Goal: Task Accomplishment & Management: Complete application form

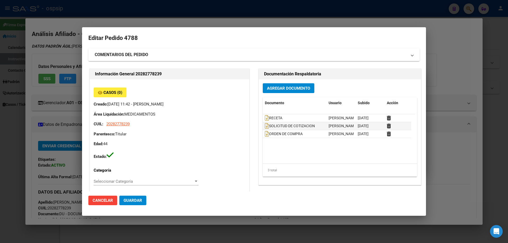
scroll to position [264, 0]
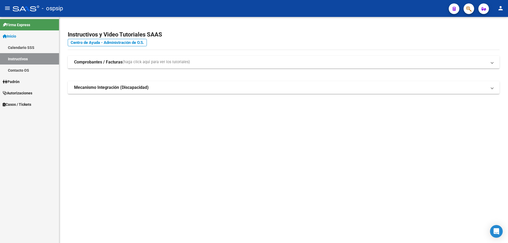
click at [467, 11] on icon "button" at bounding box center [468, 9] width 5 height 6
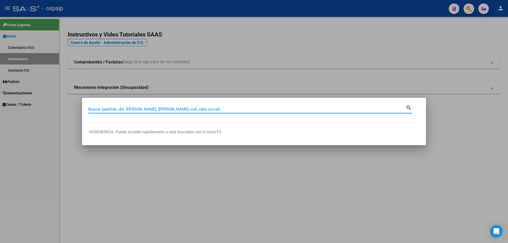
paste input "24032667"
type input "24032667"
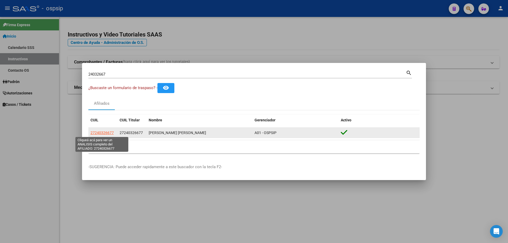
click at [99, 134] on span "27240326677" at bounding box center [101, 133] width 23 height 4
type textarea "27240326677"
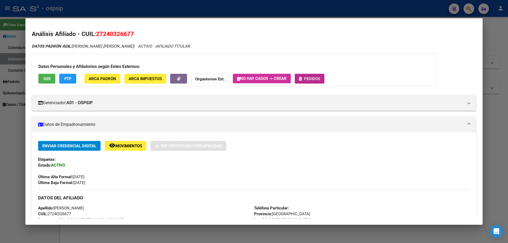
click at [312, 76] on button "Pedidos" at bounding box center [310, 79] width 30 height 10
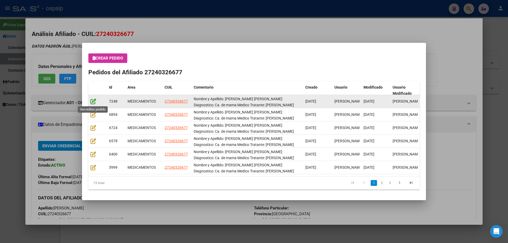
click at [92, 103] on icon at bounding box center [93, 101] width 6 height 6
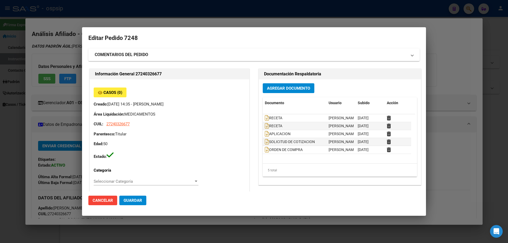
type input "Buenos Aires, PONTEVEDRA, GAVILAN 3504"
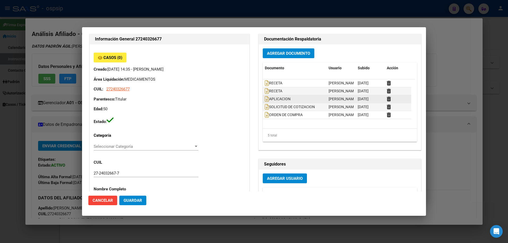
scroll to position [26, 0]
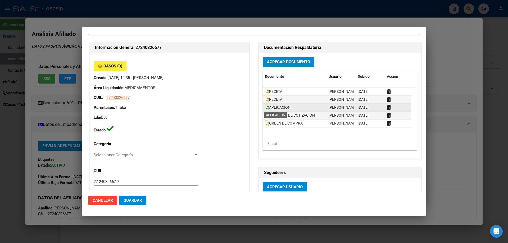
click at [265, 107] on icon at bounding box center [267, 107] width 4 height 6
click at [291, 61] on span "Agregar Documento" at bounding box center [288, 62] width 43 height 5
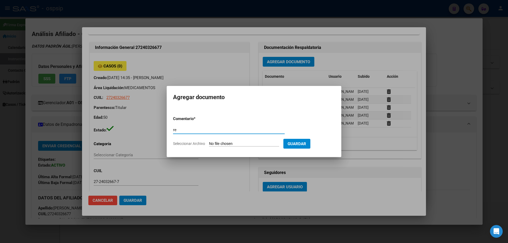
type input "r"
type input "A"
type input "AUTORIZACION APLICACION"
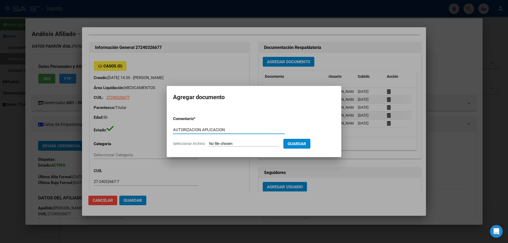
click at [222, 143] on input "Seleccionar Archivo" at bounding box center [244, 143] width 70 height 5
type input "C:\fakepath\QUIMIO SEQUEIRA (1).pdf"
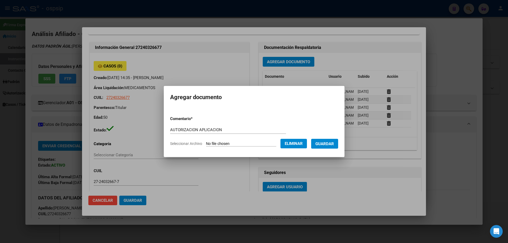
click at [333, 145] on span "Guardar" at bounding box center [324, 143] width 19 height 5
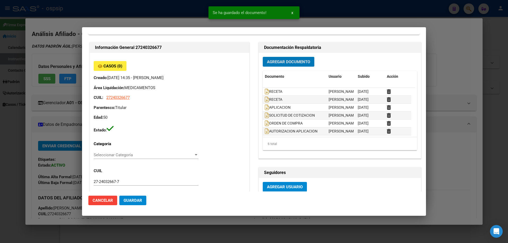
click at [134, 200] on span "Guardar" at bounding box center [133, 200] width 19 height 5
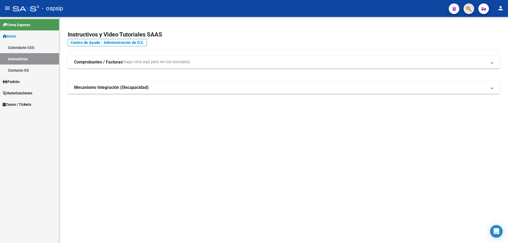
drag, startPoint x: 468, startPoint y: 9, endPoint x: 454, endPoint y: 23, distance: 19.1
click at [461, 17] on div "menu - ospsip person Firma Express Inicio Calendario SSS Instructivos Contacto …" at bounding box center [254, 121] width 508 height 243
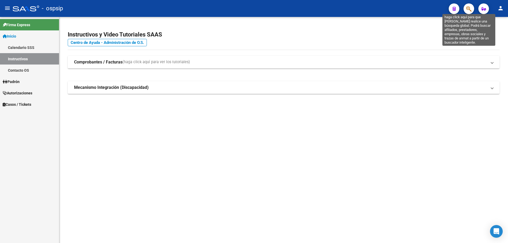
click at [471, 11] on icon "button" at bounding box center [468, 9] width 5 height 6
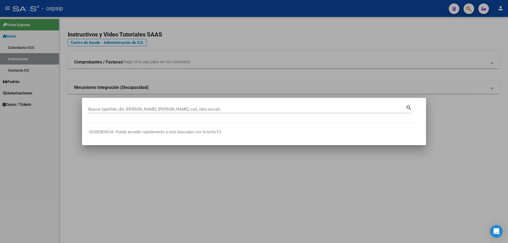
drag, startPoint x: 100, startPoint y: 106, endPoint x: 97, endPoint y: 109, distance: 4.3
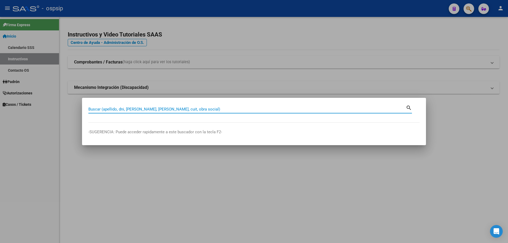
paste input "28104036"
type input "28104036"
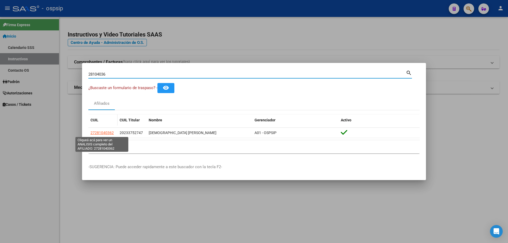
click at [106, 132] on span "27281040362" at bounding box center [101, 133] width 23 height 4
type textarea "27281040362"
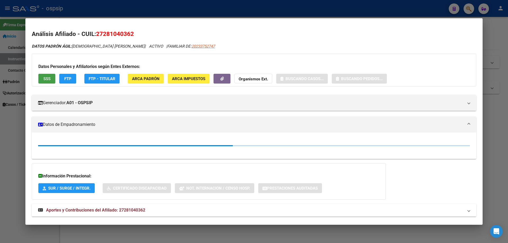
click at [47, 74] on button "SSS" at bounding box center [46, 79] width 17 height 10
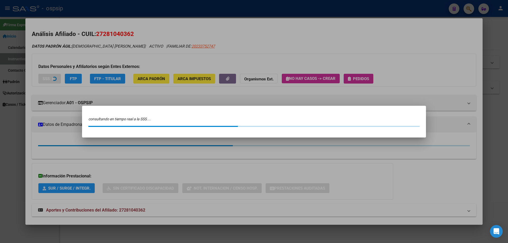
click at [47, 78] on div at bounding box center [254, 121] width 508 height 243
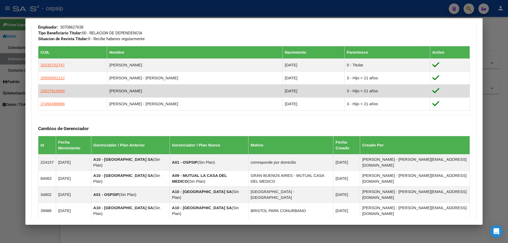
scroll to position [381, 0]
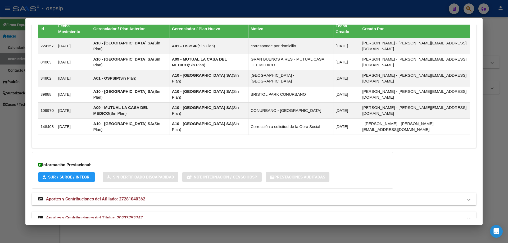
click at [134, 212] on mat-expansion-panel-header "Aportes y Contribuciones del Titular: 20233752747" at bounding box center [254, 218] width 444 height 13
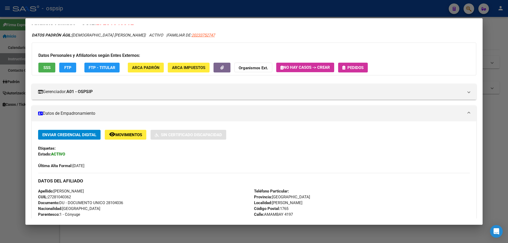
scroll to position [0, 0]
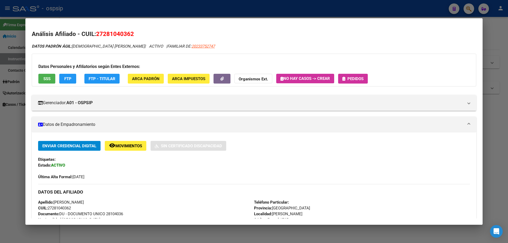
click at [363, 76] on button "Pedidos" at bounding box center [353, 79] width 30 height 10
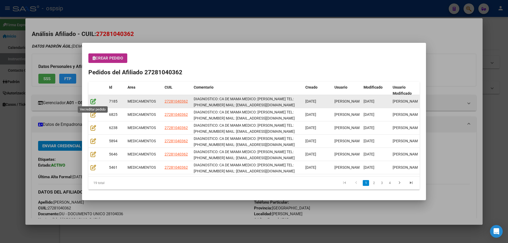
click at [92, 102] on icon at bounding box center [93, 101] width 6 height 6
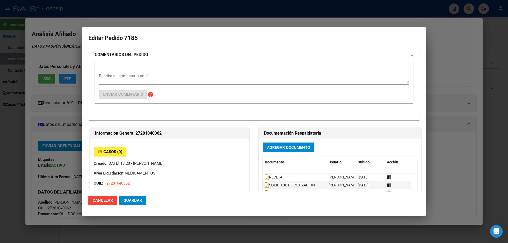
type input "Buenos Aires, ISIDRO CASANOVA, AMAMBAY 4197, Piso: 01, Departamento: 1"
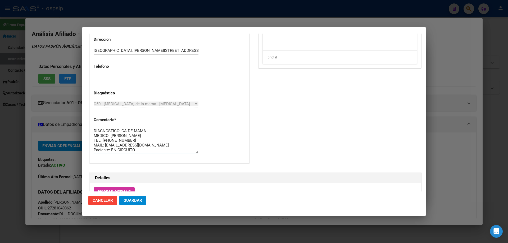
drag, startPoint x: 162, startPoint y: 148, endPoint x: 86, endPoint y: 123, distance: 79.2
click at [86, 123] on mat-dialog-content "Editar Pedido 7185 COMENTARIOS DEL PEDIDO Escriba su comentario aquí. Enviar co…" at bounding box center [254, 113] width 344 height 158
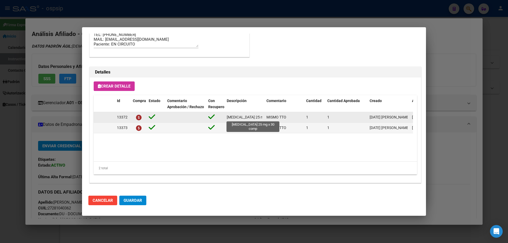
scroll to position [0, 14]
drag, startPoint x: 226, startPoint y: 118, endPoint x: 266, endPoint y: 118, distance: 39.1
click at [266, 118] on div "13372 Exemestano 25 mg x 30 comp MISMO TTO 1 1 15/09/2025 Jesica 16/09/2025 Ped…" at bounding box center [291, 117] width 395 height 11
copy span "Exemestano 25 mg x 30 comp"
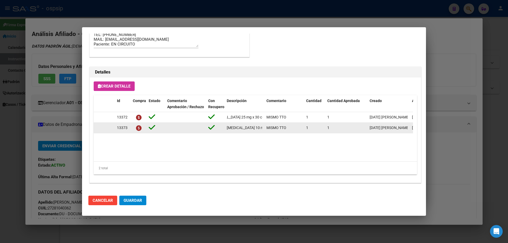
scroll to position [0, 12]
drag, startPoint x: 226, startPoint y: 129, endPoint x: 263, endPoint y: 129, distance: 37.3
click at [267, 129] on div "13373 Everolimus 10 mg x 30 comp MISMO TTO 1 1 15/09/2025 Jesica 16/09/2025 Ped…" at bounding box center [291, 128] width 395 height 11
click at [263, 129] on datatable-body-cell "Everolimus 10 mg x 30 comp" at bounding box center [245, 128] width 40 height 10
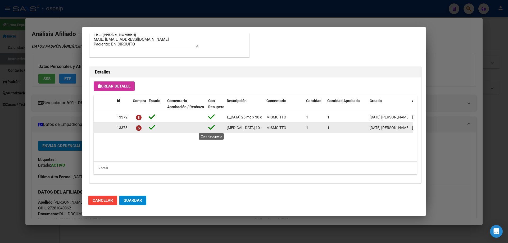
drag, startPoint x: 262, startPoint y: 128, endPoint x: 208, endPoint y: 129, distance: 54.0
click at [208, 129] on div "13373 Everolimus 10 mg x 30 comp MISMO TTO 1 1 15/09/2025 Jesica 16/09/2025 Ped…" at bounding box center [291, 128] width 395 height 11
copy div "Everolimus 10 mg x 30 comp"
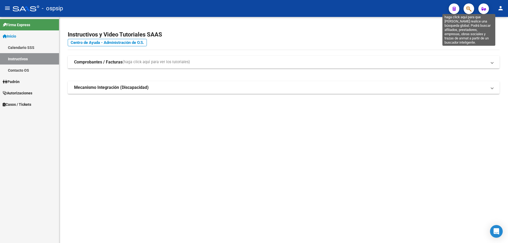
click at [468, 10] on icon "button" at bounding box center [468, 9] width 5 height 6
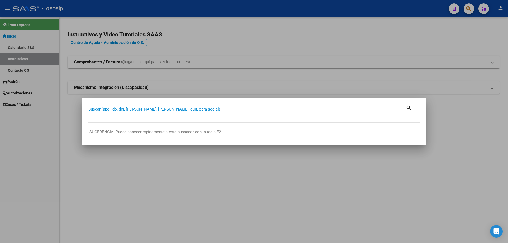
paste input "53589769"
type input "53589769"
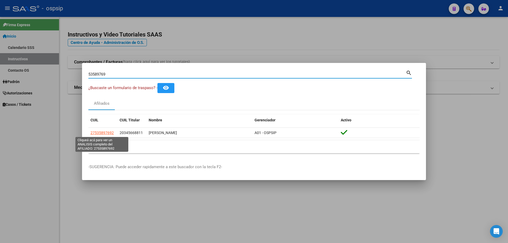
click at [102, 134] on span "27535897692" at bounding box center [101, 133] width 23 height 4
type textarea "27535897692"
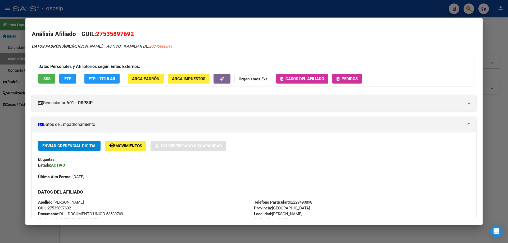
click at [47, 80] on span "SSS" at bounding box center [46, 78] width 7 height 5
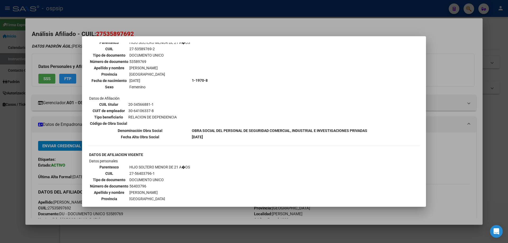
scroll to position [635, 0]
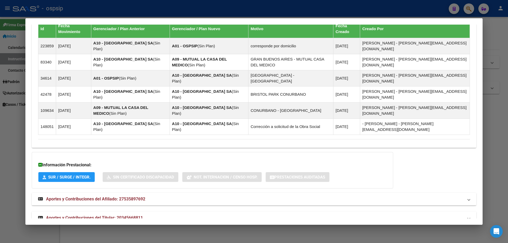
click at [104, 215] on span "Aportes y Contribuciones del Titular: 20345668811" at bounding box center [94, 217] width 97 height 5
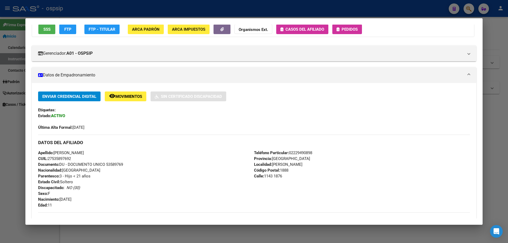
scroll to position [0, 0]
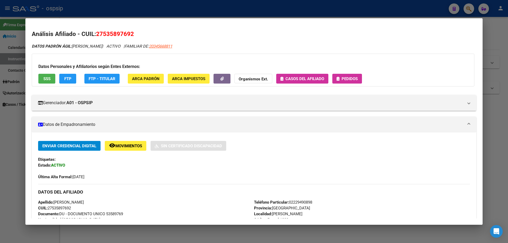
click at [342, 81] on button "Pedidos" at bounding box center [347, 79] width 30 height 10
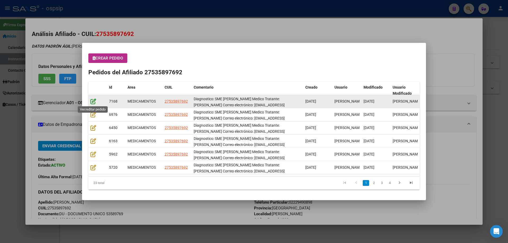
click at [94, 102] on icon at bounding box center [93, 101] width 6 height 6
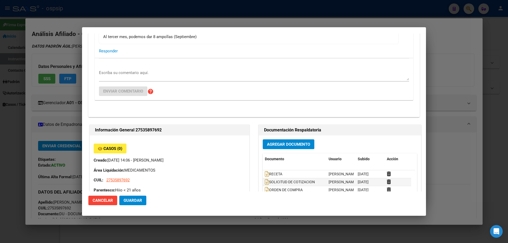
type input "Buenos Aires, FLORENCIO VARELA, 1143 1876"
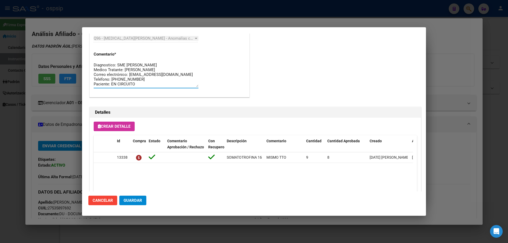
drag, startPoint x: 173, startPoint y: 84, endPoint x: 85, endPoint y: 60, distance: 91.7
click at [85, 60] on mat-dialog-content "Editar Pedido 7168 COMENTARIOS DEL PEDIDO Pedro Cagliari 14/09/2025 21:33 Pasa …" at bounding box center [254, 113] width 344 height 158
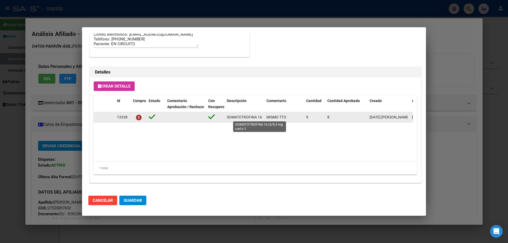
scroll to position [0, 30]
drag, startPoint x: 225, startPoint y: 118, endPoint x: 264, endPoint y: 118, distance: 39.1
click at [264, 118] on div "13338 SOMATOTROFINA 16 UI/5.3 mg cart.x 1 MISMO TTO 9 8 12/09/2025 Jesica 14/09…" at bounding box center [291, 117] width 395 height 11
copy span "SOMATOTROFINA 16 UI/5.3 mg cart.x 1"
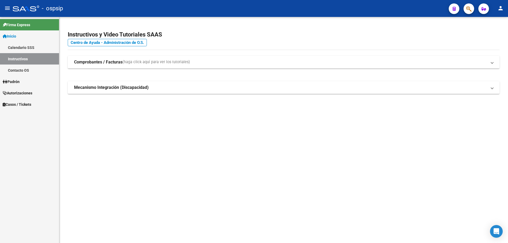
click at [470, 9] on icon "button" at bounding box center [468, 9] width 5 height 6
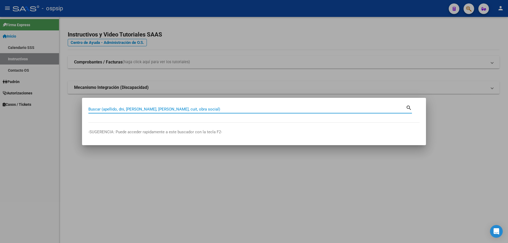
paste input "49231787"
type input "49231787"
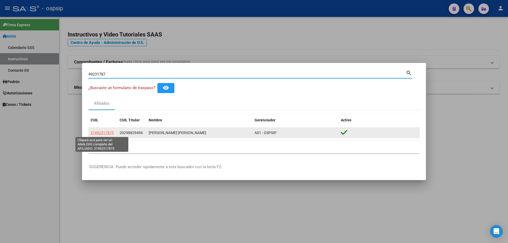
click at [102, 131] on span "27492317875" at bounding box center [101, 133] width 23 height 4
type textarea "27492317875"
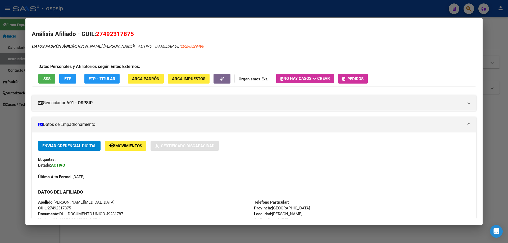
click at [53, 75] on button "SSS" at bounding box center [46, 79] width 17 height 10
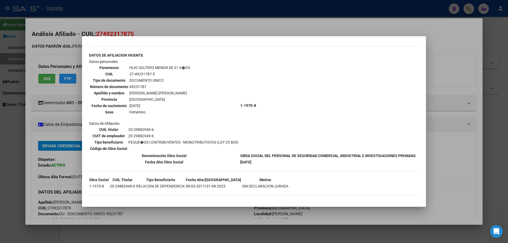
scroll to position [167, 0]
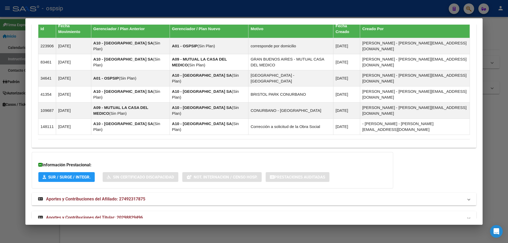
click at [105, 215] on span "Aportes y Contribuciones del Titular: 20298829496" at bounding box center [94, 217] width 97 height 5
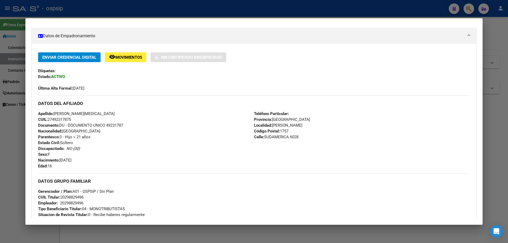
scroll to position [0, 0]
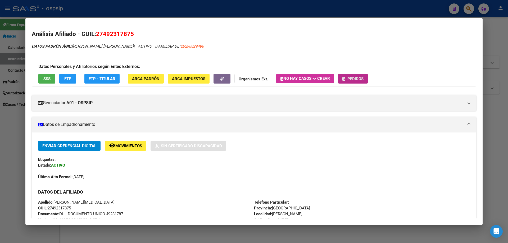
click at [357, 81] on span "Pedidos" at bounding box center [355, 78] width 16 height 5
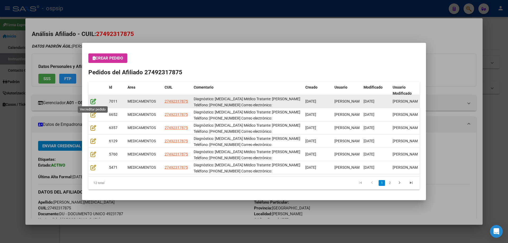
click at [91, 101] on icon at bounding box center [93, 101] width 6 height 6
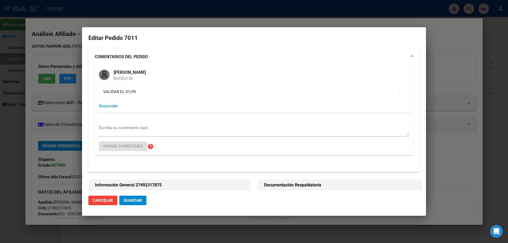
type input "Buenos Aires, GREGORIO DE LAF, SUDAMERICA 6028"
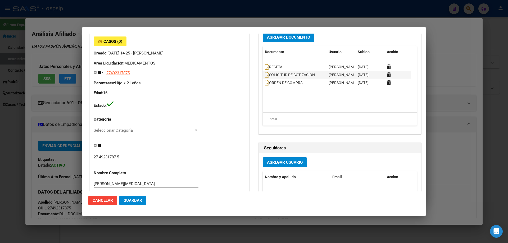
scroll to position [159, 0]
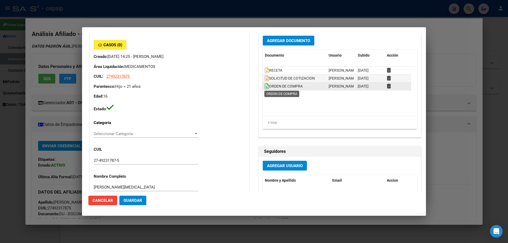
click at [265, 87] on icon at bounding box center [267, 86] width 4 height 6
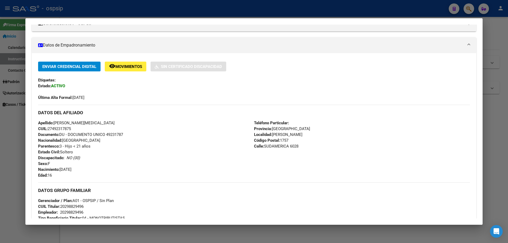
scroll to position [0, 0]
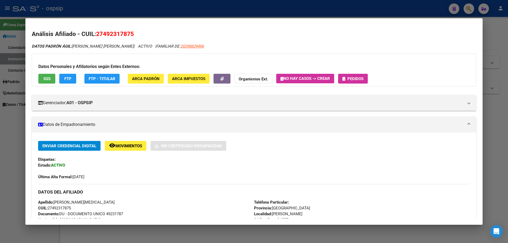
click at [351, 72] on div "Datos Personales y Afiliatorios según Entes Externos: SSS FTP FTP - Titular ARC…" at bounding box center [254, 70] width 444 height 33
click at [355, 80] on span "Pedidos" at bounding box center [355, 78] width 16 height 5
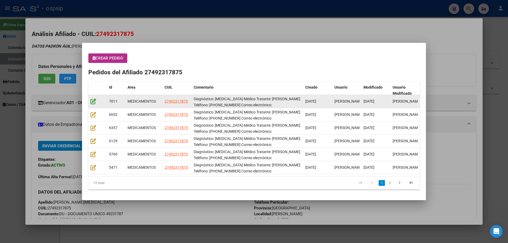
click at [92, 103] on icon at bounding box center [93, 101] width 6 height 6
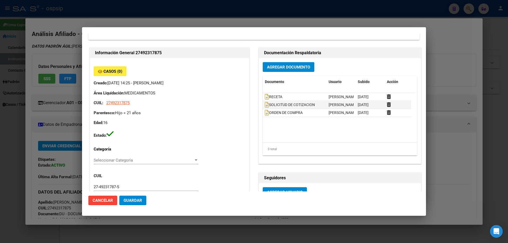
type input "Buenos Aires, GREGORIO DE LAF, SUDAMERICA 6028"
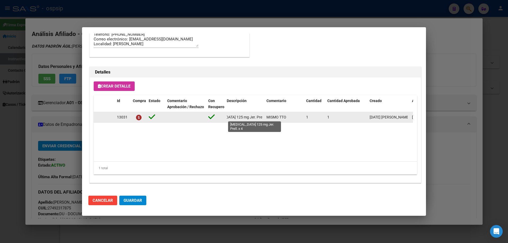
scroll to position [0, 20]
drag, startPoint x: 226, startPoint y: 118, endPoint x: 265, endPoint y: 118, distance: 39.4
click at [265, 118] on div "13031 ABATACEPT 125 mg Jer. Prell. x 4 MISMO TTO 1 1 28/08/2025 Jesica 02/09/20…" at bounding box center [291, 117] width 395 height 11
copy span "ABATACEPT 125 mg Jer. Prell. x 4"
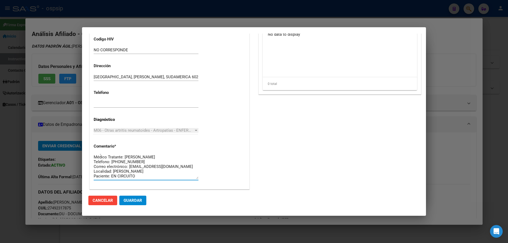
scroll to position [0, 0]
drag, startPoint x: 143, startPoint y: 177, endPoint x: 92, endPoint y: 138, distance: 64.2
click at [92, 138] on div "Casos (0) Creado: 28/08/2025 14:25 - Ortiz Jesica Área Liquidación: MEDICAMENTO…" at bounding box center [169, 28] width 159 height 321
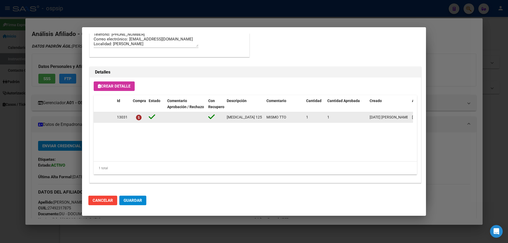
drag, startPoint x: 264, startPoint y: 116, endPoint x: 232, endPoint y: 119, distance: 32.1
click at [203, 118] on div "13031 ABATACEPT 125 mg Jer. Prell. x 4 MISMO TTO 1 1 28/08/2025 Jesica 02/09/20…" at bounding box center [291, 117] width 395 height 11
copy div "ABATACEPT 125 mg Jer. Prell. x 4"
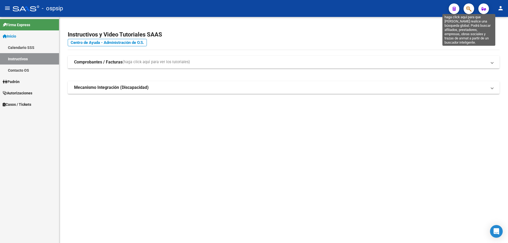
click at [468, 8] on icon "button" at bounding box center [468, 9] width 5 height 6
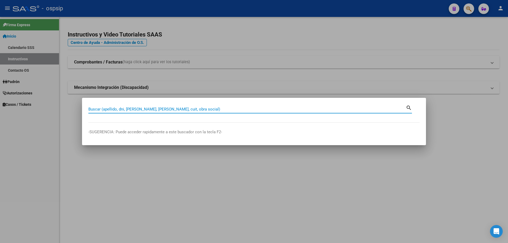
paste input "56951184"
type input "56951184"
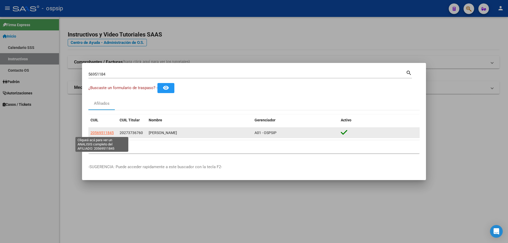
click at [98, 135] on span "20569511845" at bounding box center [101, 133] width 23 height 4
type textarea "20569511845"
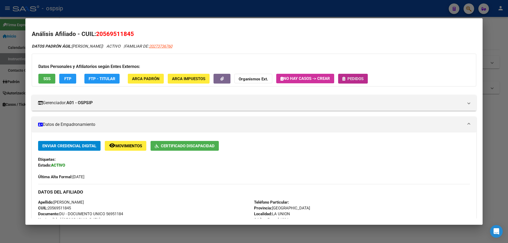
click at [353, 78] on span "Pedidos" at bounding box center [355, 78] width 16 height 5
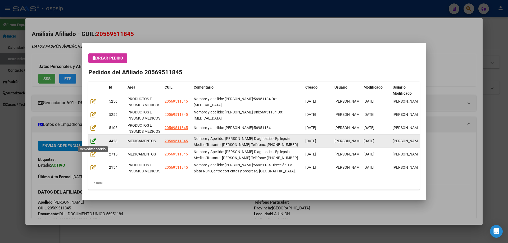
click at [91, 138] on icon at bounding box center [93, 141] width 6 height 6
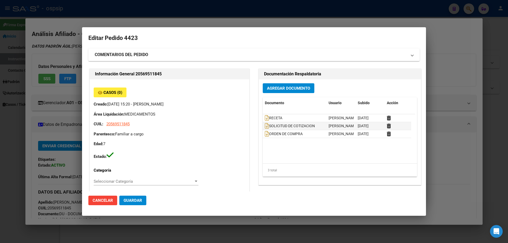
type input "Buenos Aires, LA UNION, LA PLATA 343"
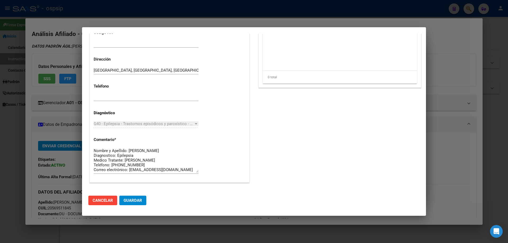
scroll to position [132, 0]
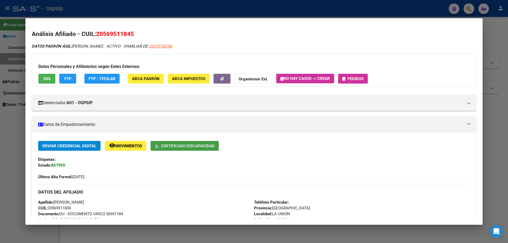
click at [189, 142] on button "Certificado Discapacidad" at bounding box center [184, 146] width 68 height 10
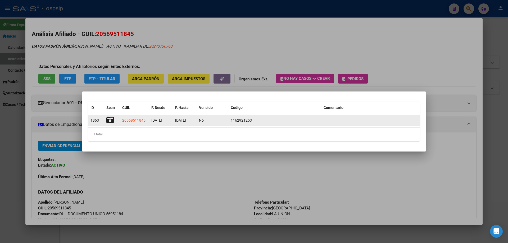
click at [111, 121] on icon at bounding box center [109, 119] width 7 height 7
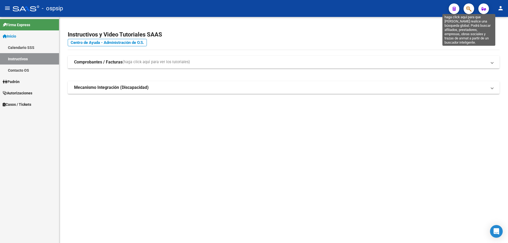
click at [467, 5] on span "button" at bounding box center [468, 8] width 5 height 11
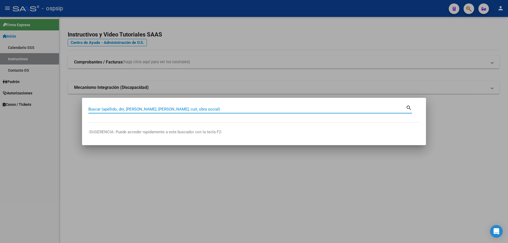
paste input "19103926"
type input "19103926"
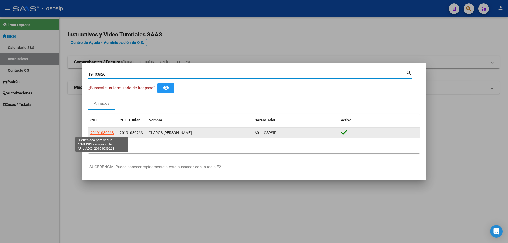
click at [106, 132] on span "20191039263" at bounding box center [101, 133] width 23 height 4
type textarea "20191039263"
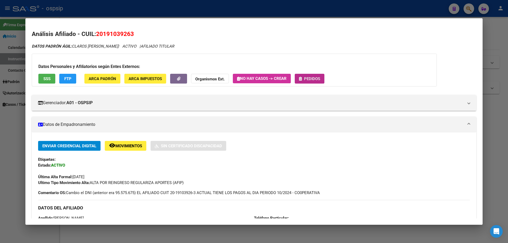
click at [320, 78] on span "Pedidos" at bounding box center [312, 78] width 16 height 5
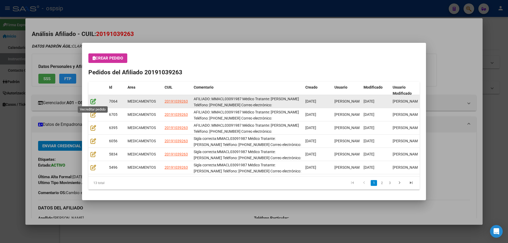
click at [92, 102] on icon at bounding box center [93, 101] width 6 height 6
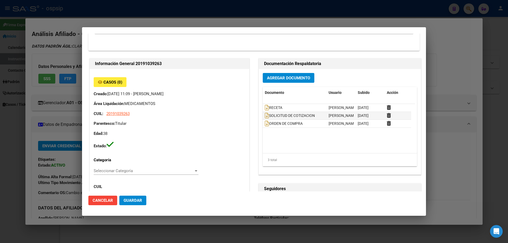
type input "Capital Federal, CABA, CORRIENTES AV. 1670, Piso: 5"
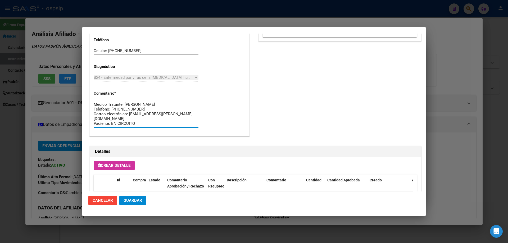
scroll to position [0, 0]
drag, startPoint x: 110, startPoint y: 126, endPoint x: 95, endPoint y: 94, distance: 34.4
click at [95, 94] on app-form-text-field "Comentario * AFILIADO: MMACL03091987 Médico Tratante: RICCO Teléfono: 11-4046-5…" at bounding box center [148, 108] width 109 height 35
click at [151, 126] on textarea "AFILIADO: MMACL03091987 Médico Tratante: RICCO Teléfono: 11-4046-5237 Correo el…" at bounding box center [146, 114] width 105 height 25
drag, startPoint x: 136, startPoint y: 123, endPoint x: 88, endPoint y: 95, distance: 55.2
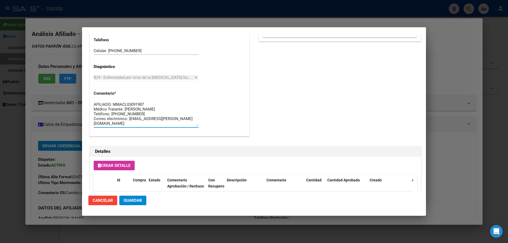
click at [88, 95] on mat-dialog-content "Editar Pedido 7064 COMENTARIOS DEL PEDIDO Escriba su comentario aquí. Enviar co…" at bounding box center [254, 113] width 344 height 158
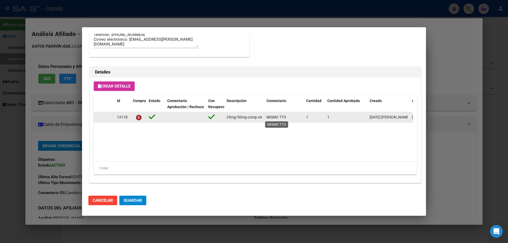
scroll to position [0, 119]
drag, startPoint x: 225, startPoint y: 120, endPoint x: 262, endPoint y: 116, distance: 36.9
click at [268, 117] on div "13118 emtricitabina+tenofovir alafen.+bictegravir 200mg/25mg/50mg comp.rec.x 30…" at bounding box center [291, 117] width 395 height 11
copy span "emtricitabina+tenofovir alafen.+bictegravir 200mg/25mg/50mg comp.rec.x 30 (FTC/…"
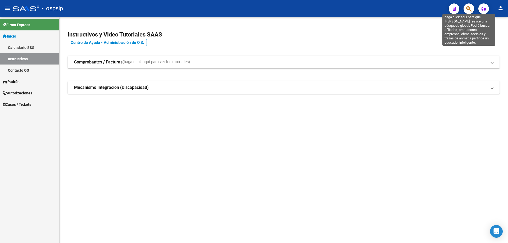
drag, startPoint x: 469, startPoint y: 9, endPoint x: 317, endPoint y: 74, distance: 165.6
click at [464, 15] on mat-toolbar "menu - ospsip person" at bounding box center [254, 8] width 508 height 17
click at [468, 13] on span "button" at bounding box center [468, 8] width 5 height 11
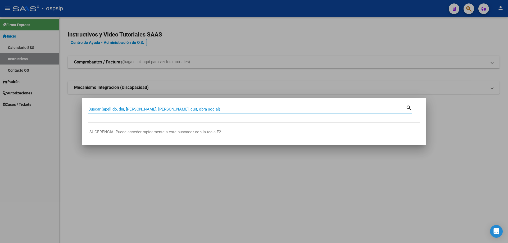
drag, startPoint x: 92, startPoint y: 108, endPoint x: 91, endPoint y: 110, distance: 2.7
paste input "29082736"
type input "29082736"
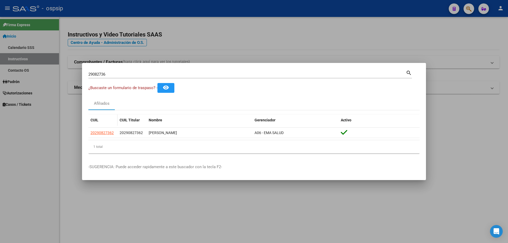
click at [107, 134] on div "CUIL CUIL Titular Nombre Gerenciador Activo 20290827362 20290827362 CARDOZO JUL…" at bounding box center [253, 134] width 331 height 39
click at [107, 134] on span "20290827362" at bounding box center [101, 133] width 23 height 4
copy span "20290827362"
type textarea "20290827362"
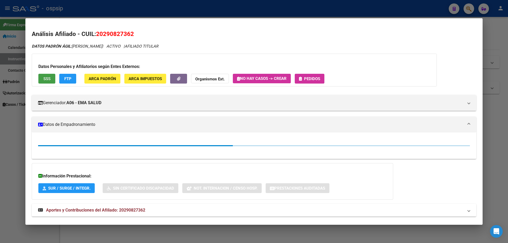
click at [50, 78] on span "SSS" at bounding box center [46, 78] width 7 height 5
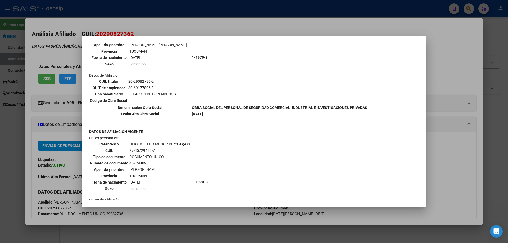
scroll to position [447, 0]
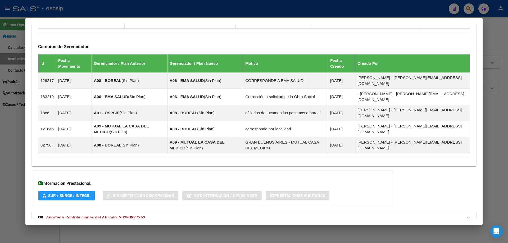
click at [138, 215] on span "Aportes y Contribuciones del Afiliado: 20290827362" at bounding box center [95, 217] width 99 height 5
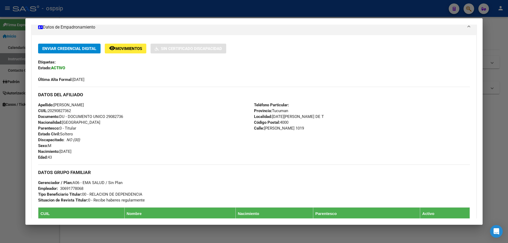
scroll to position [48, 0]
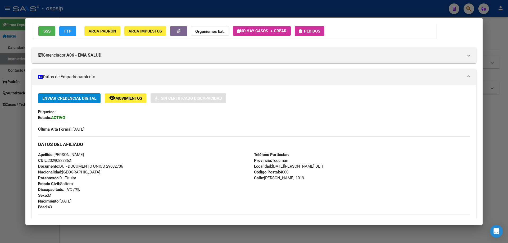
click at [307, 33] on span "Pedidos" at bounding box center [312, 31] width 16 height 5
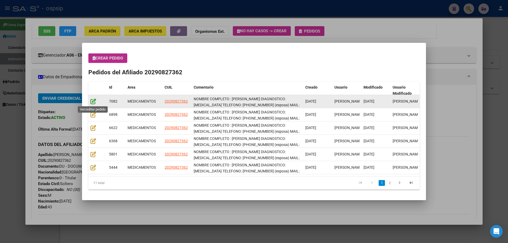
click at [93, 102] on icon at bounding box center [93, 101] width 6 height 6
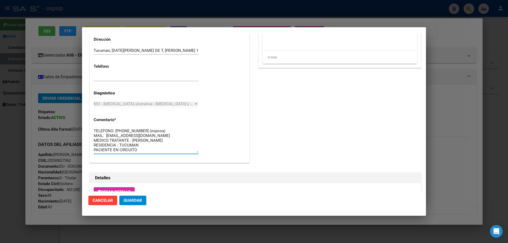
scroll to position [0, 0]
drag, startPoint x: 139, startPoint y: 150, endPoint x: 90, endPoint y: 125, distance: 55.2
click at [90, 125] on div "Casos (0) Creado: 04/09/2025 10:46 - Ortiz Jesica Área Liquidación: MEDICAMENTO…" at bounding box center [169, 1] width 159 height 321
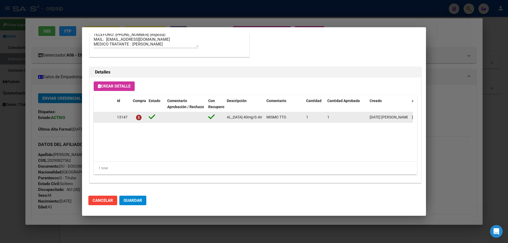
scroll to position [0, 26]
drag, startPoint x: 225, startPoint y: 117, endPoint x: 262, endPoint y: 119, distance: 36.8
click at [262, 119] on datatable-body-cell "[MEDICAL_DATA] 40mg/0.4ml lap.prell.x 2" at bounding box center [245, 117] width 40 height 10
copy span "[MEDICAL_DATA] 40mg/0.4ml lap.prell.x 2"
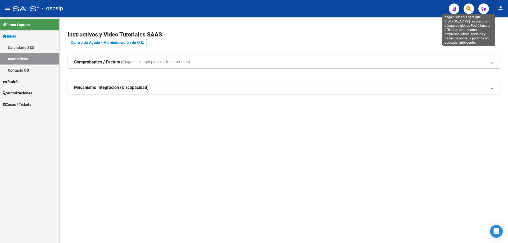
click at [469, 10] on icon "button" at bounding box center [468, 9] width 5 height 6
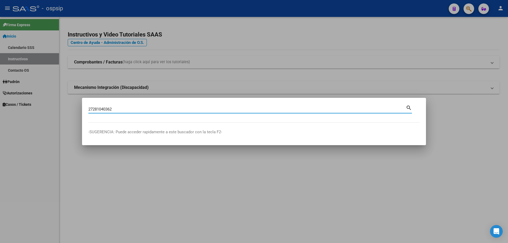
type input "27281040362"
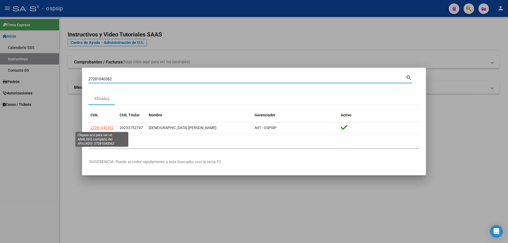
click at [103, 129] on span "27281040362" at bounding box center [101, 128] width 23 height 4
type textarea "27281040362"
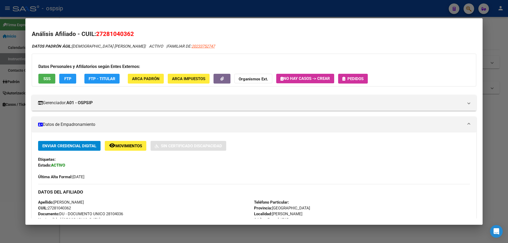
click at [359, 83] on button "Pedidos" at bounding box center [353, 79] width 30 height 10
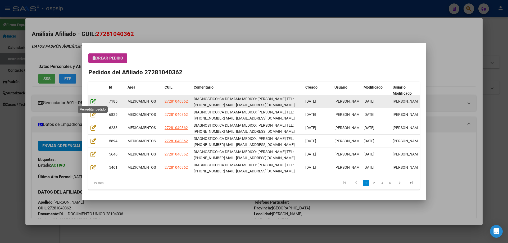
click at [91, 102] on icon at bounding box center [93, 101] width 6 height 6
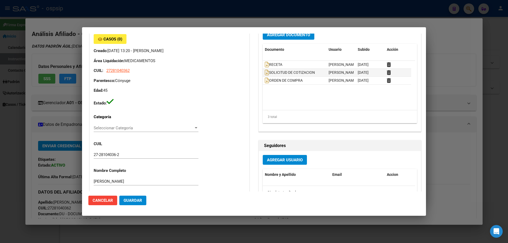
type input "Buenos Aires, ISIDRO CASANOVA, AMAMBAY 4197, Piso: 01, Departamento: 1"
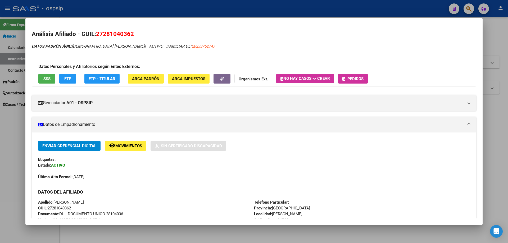
click at [354, 76] on div "27281040362 Buscar (apellido, dni, cuil, nro traspaso, cuit, obra social)" at bounding box center [246, 79] width 317 height 8
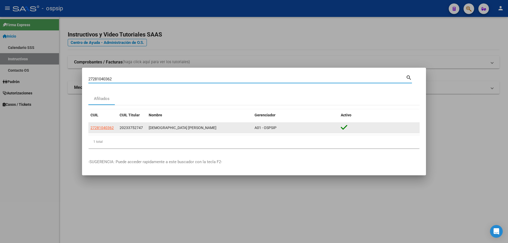
click at [115, 126] on div "27281040362" at bounding box center [102, 128] width 25 height 6
click at [112, 126] on span "27281040362" at bounding box center [101, 128] width 23 height 4
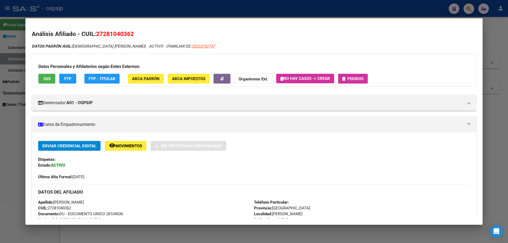
click at [348, 79] on span "Pedidos" at bounding box center [355, 78] width 16 height 5
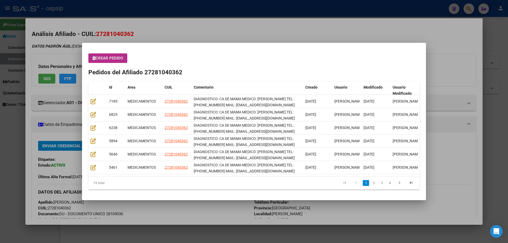
click at [203, 24] on div at bounding box center [254, 121] width 508 height 243
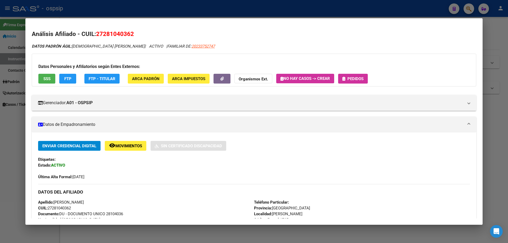
click at [352, 81] on button "Pedidos" at bounding box center [353, 79] width 30 height 10
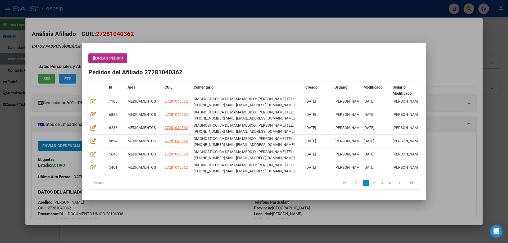
click at [106, 57] on span "Crear Pedido" at bounding box center [108, 58] width 30 height 5
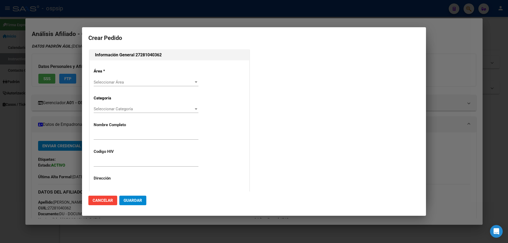
type input "[PERSON_NAME]"
type input "NO CORRESPONDE"
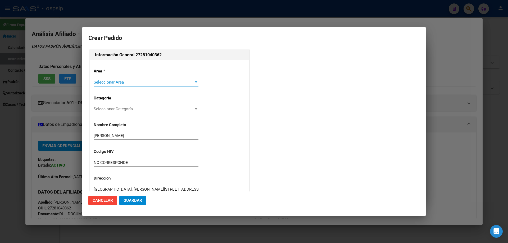
click at [111, 79] on div "Seleccionar Área Seleccionar Área" at bounding box center [146, 82] width 105 height 8
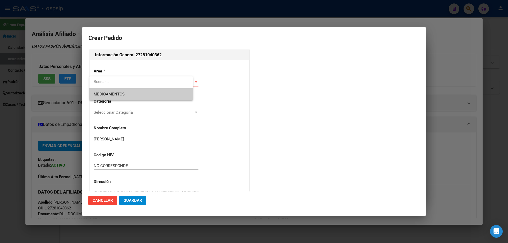
type input "[GEOGRAPHIC_DATA], [PERSON_NAME], CJAL [PERSON_NAME] 4197"
click at [112, 93] on span "MEDICAMENTOS" at bounding box center [109, 94] width 31 height 5
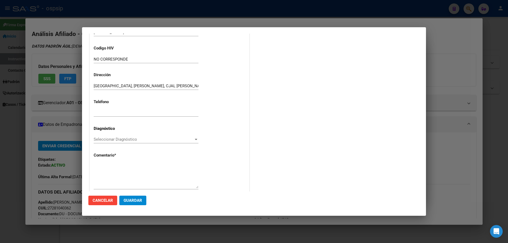
scroll to position [106, 0]
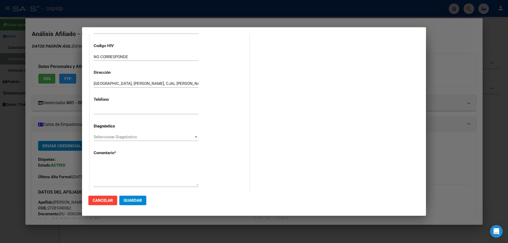
click at [100, 134] on div "Seleccionar Diagnóstico Seleccionar Diagnóstico" at bounding box center [146, 137] width 105 height 8
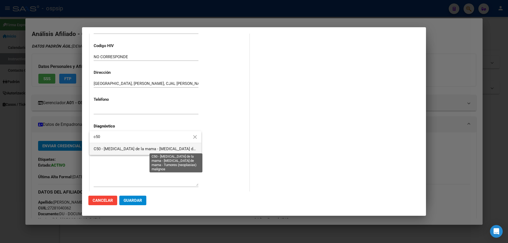
type input "c50"
click at [115, 149] on span "C50 - [MEDICAL_DATA] de la mama - [MEDICAL_DATA] de mama - Tumores (neoplasias)…" at bounding box center [180, 149] width 173 height 5
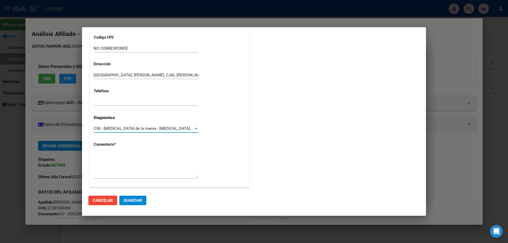
scroll to position [119, 0]
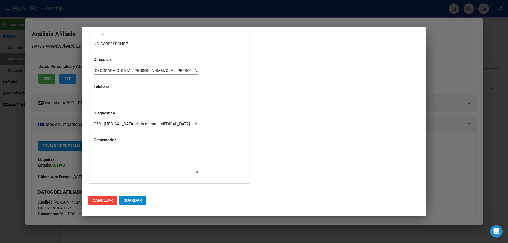
paste textarea "DIAGNOSTICO: CA DE MAMA MEDICO: GUILLERMO LERZO TEL: 11-6330-1652 MAIL: patomon…"
type textarea "DIAGNOSTICO: CA DE MAMA MEDICO: GUILLERMO LERZO TEL: 11-6330-1652 MAIL: patomon…"
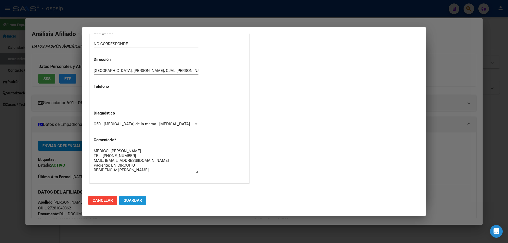
click at [137, 201] on span "Guardar" at bounding box center [133, 200] width 19 height 5
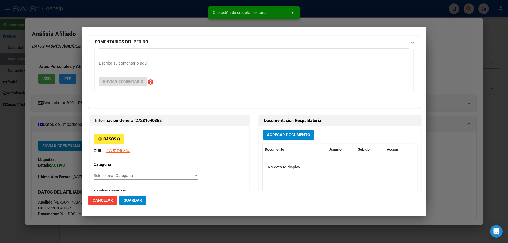
scroll to position [0, 0]
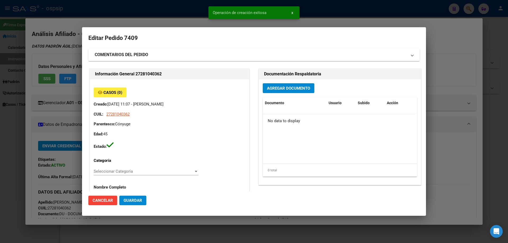
click at [278, 91] on button "Agregar Documento" at bounding box center [289, 88] width 52 height 10
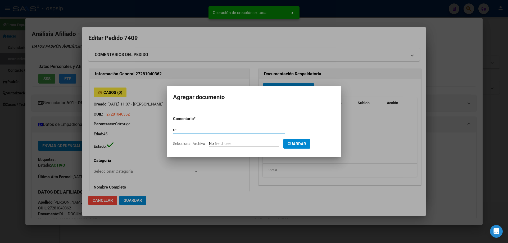
type input "r"
type input "RECETA"
click at [222, 143] on input "Seleccionar Archivo" at bounding box center [244, 143] width 70 height 5
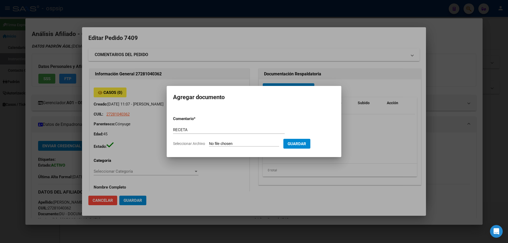
type input "C:\fakepath\MONTENEGRO RECETA EVEROLIMUS.pdf"
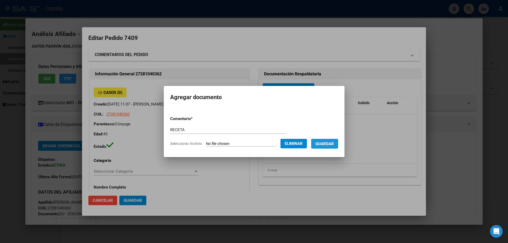
click at [332, 147] on button "Guardar" at bounding box center [324, 144] width 27 height 10
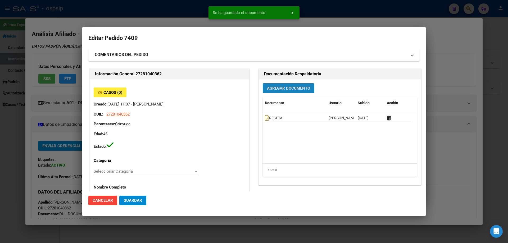
click at [278, 90] on span "Agregar Documento" at bounding box center [288, 88] width 43 height 5
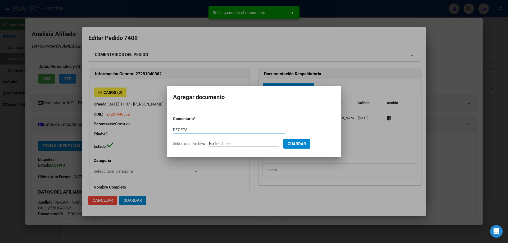
type input "RECETA"
click at [225, 146] on input "Seleccionar Archivo" at bounding box center [244, 143] width 70 height 5
type input "C:\fakepath\MONTENEGRO RECETA EXEMESTANO.pdf"
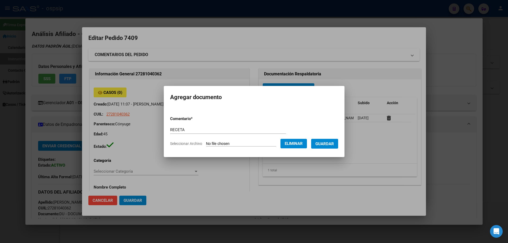
click at [332, 144] on span "Guardar" at bounding box center [324, 143] width 19 height 5
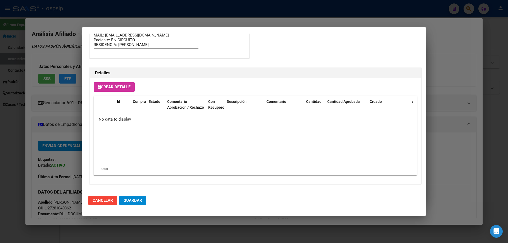
scroll to position [307, 0]
click at [113, 80] on div "Crear Detalle Id Compra Estado Comentario Aprobación / Rechazo Con Recupero Des…" at bounding box center [255, 129] width 331 height 105
click at [123, 84] on span "Crear Detalle" at bounding box center [114, 86] width 33 height 5
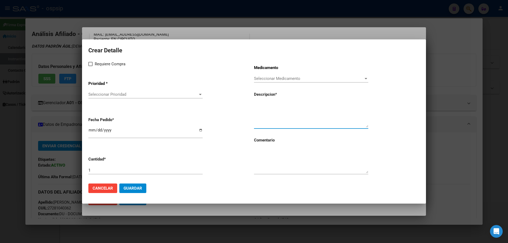
paste textarea "Exemestano 25 mg x 30 comp"
type textarea "Exemestano 25 mg x 30 comp"
click at [277, 161] on textarea at bounding box center [311, 160] width 114 height 25
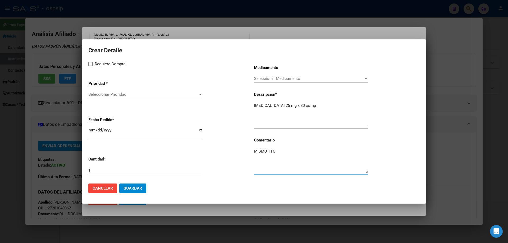
type textarea "MISMO TTO"
click at [93, 67] on label "Requiere Compra" at bounding box center [106, 64] width 37 height 6
click at [90, 66] on input "Requiere Compra" at bounding box center [90, 66] width 0 height 0
checkbox input "true"
click at [104, 94] on span "Seleccionar Prioridad" at bounding box center [142, 94] width 109 height 5
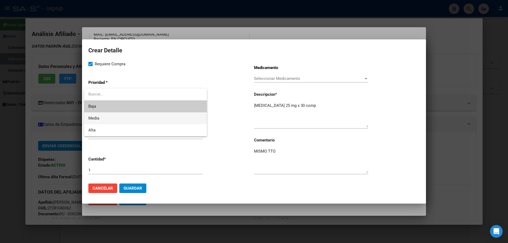
click at [97, 121] on span "Media" at bounding box center [145, 118] width 114 height 12
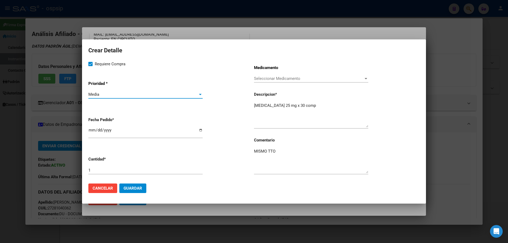
click at [91, 129] on input "2025-10-06" at bounding box center [145, 132] width 114 height 8
type input "2025-10-01"
click at [125, 186] on span "Guardar" at bounding box center [133, 188] width 19 height 5
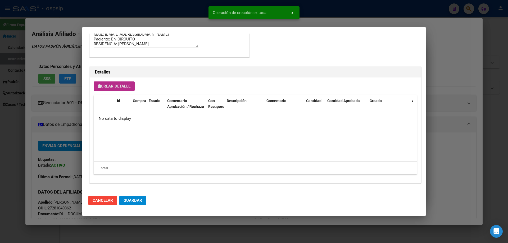
scroll to position [317, 0]
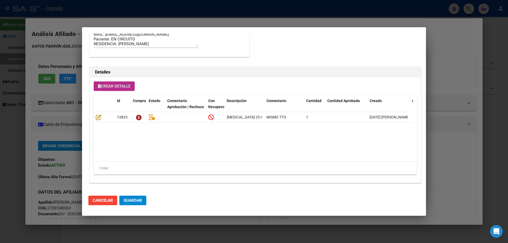
click at [115, 86] on span "Crear Detalle" at bounding box center [114, 86] width 33 height 5
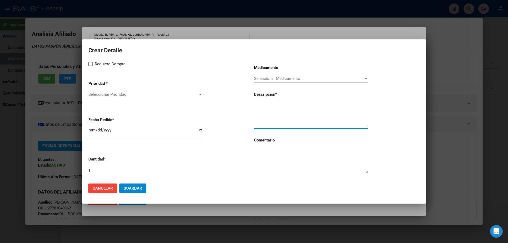
paste textarea "Everolimus 10 mg x 30 comp"
type textarea "Everolimus 10 mg x 30 comp"
click at [280, 170] on textarea at bounding box center [311, 160] width 114 height 25
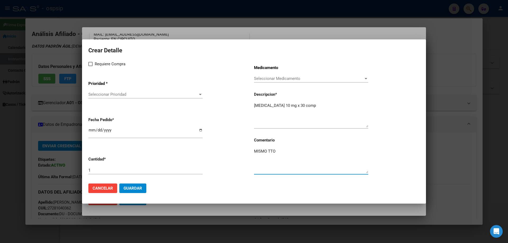
type textarea "MISMO TTO"
click at [93, 65] on label "Requiere Compra" at bounding box center [106, 64] width 37 height 6
click at [90, 66] on input "Requiere Compra" at bounding box center [90, 66] width 0 height 0
checkbox input "true"
click at [98, 88] on app-drop-down-list "Prioridad * Seleccionar Prioridad Seleccionar Prioridad" at bounding box center [171, 90] width 166 height 27
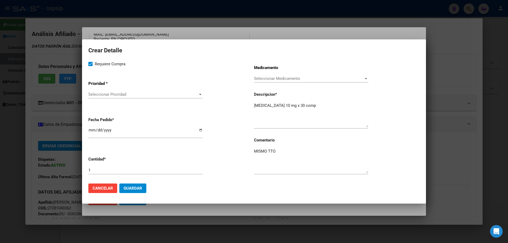
click at [101, 95] on span "Seleccionar Prioridad" at bounding box center [142, 94] width 109 height 5
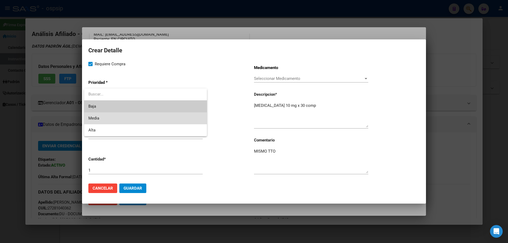
click at [100, 114] on span "Media" at bounding box center [145, 118] width 114 height 12
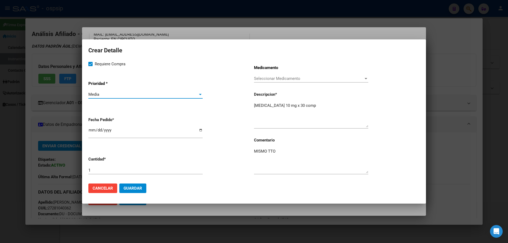
click at [89, 130] on input "2025-10-06" at bounding box center [145, 132] width 114 height 8
type input "2025-10-01"
click at [130, 185] on button "Guardar" at bounding box center [132, 189] width 27 height 10
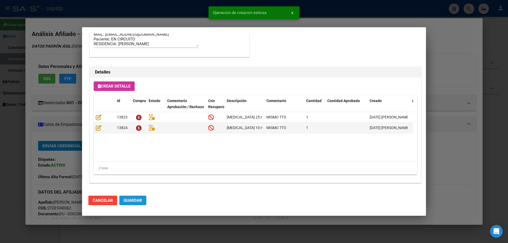
click at [131, 201] on span "Guardar" at bounding box center [133, 200] width 19 height 5
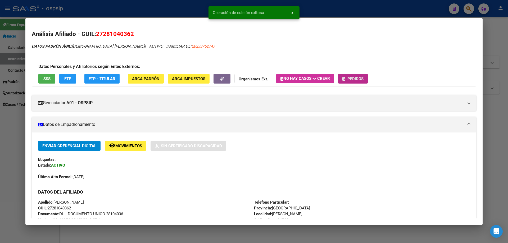
click at [346, 83] on button "Pedidos" at bounding box center [353, 79] width 30 height 10
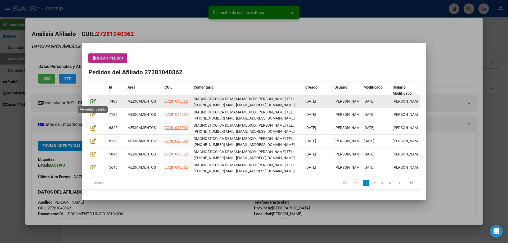
click at [94, 102] on icon at bounding box center [93, 101] width 6 height 6
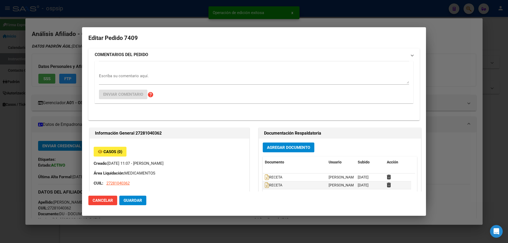
type input "Buenos Aires, ISIDRO CASANOVA, AMAMBAY 4197, Piso: 01, Departamento: 1"
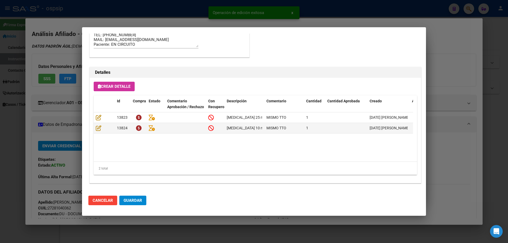
scroll to position [344, 0]
click at [139, 203] on button "Guardar" at bounding box center [132, 201] width 27 height 10
click at [131, 199] on span "Guardar" at bounding box center [133, 200] width 19 height 5
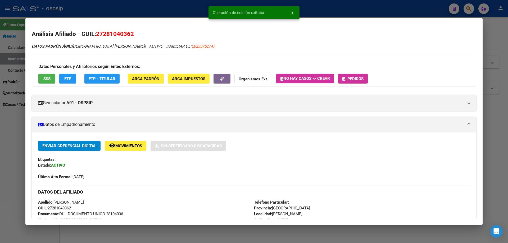
click at [358, 76] on span "Pedidos" at bounding box center [355, 78] width 16 height 5
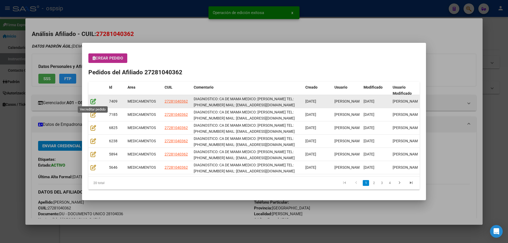
click at [95, 103] on icon at bounding box center [93, 101] width 6 height 6
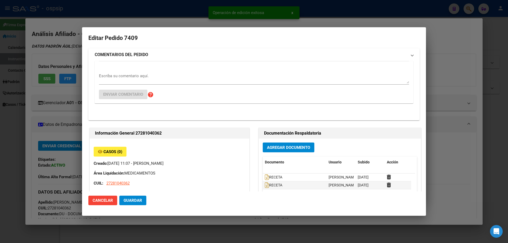
type input "Buenos Aires, ISIDRO CASANOVA, AMAMBAY 4197, Piso: 01, Departamento: 1"
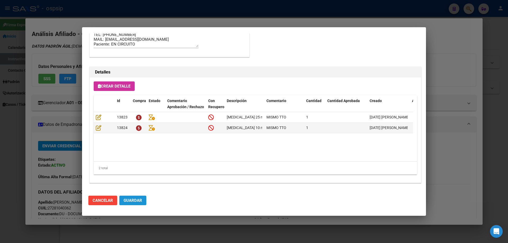
click at [131, 202] on span "Guardar" at bounding box center [133, 200] width 19 height 5
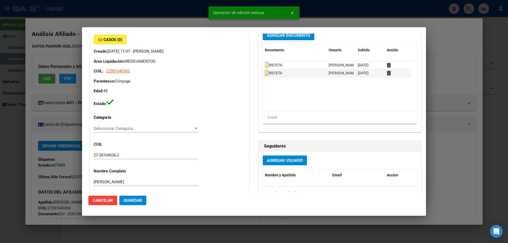
scroll to position [0, 0]
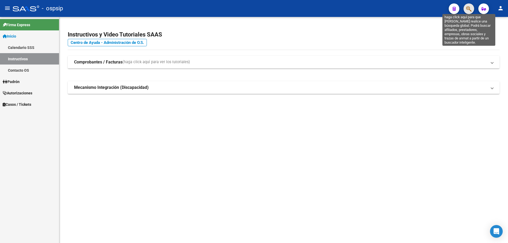
click at [471, 10] on icon "button" at bounding box center [468, 9] width 5 height 6
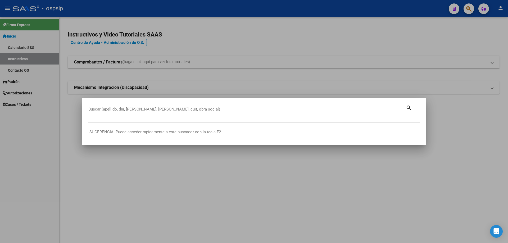
drag, startPoint x: 99, startPoint y: 104, endPoint x: 93, endPoint y: 108, distance: 6.9
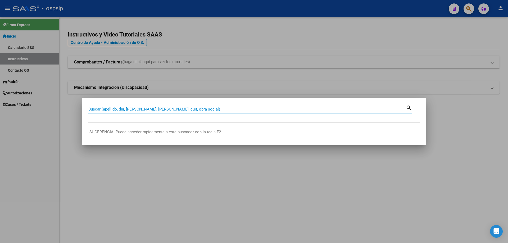
paste input "27535897692"
type input "27535897692"
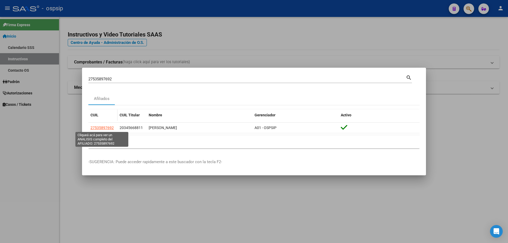
click at [95, 127] on span "27535897692" at bounding box center [101, 128] width 23 height 4
type textarea "27535897692"
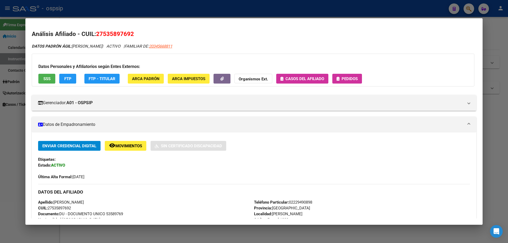
click at [345, 85] on div "Datos Personales y Afiliatorios según Entes Externos: SSS FTP FTP - Titular ARC…" at bounding box center [253, 70] width 442 height 33
click at [347, 80] on span "Pedidos" at bounding box center [349, 78] width 16 height 5
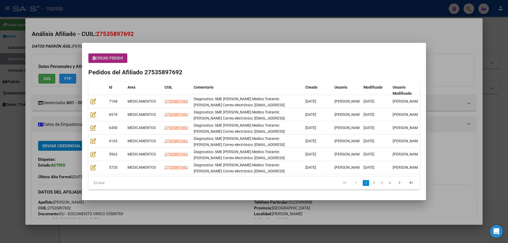
click at [106, 61] on span "Crear Pedido" at bounding box center [108, 58] width 30 height 5
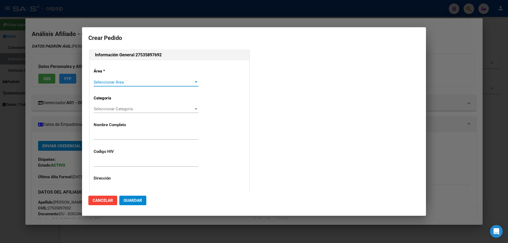
type input "VALENTINA JAZMIN IBARRA"
type input "NO CORRESPONDE"
type input "Buenos Aires, FLORENCIO VARELA, 1143 1876"
type input "Particular: 02229490898"
type input "BUENOS AIRES, INGENIERO ALLAN, 1143 1876"
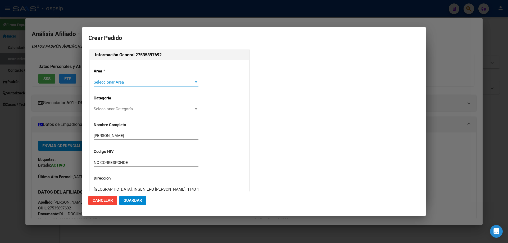
click at [110, 83] on span "Seleccionar Área" at bounding box center [144, 82] width 100 height 5
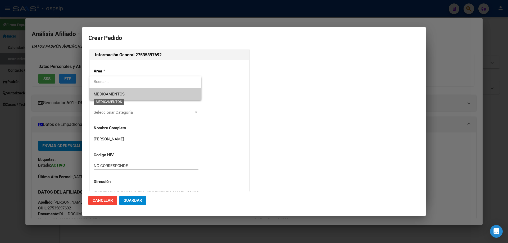
click at [107, 93] on span "MEDICAMENTOS" at bounding box center [109, 94] width 31 height 5
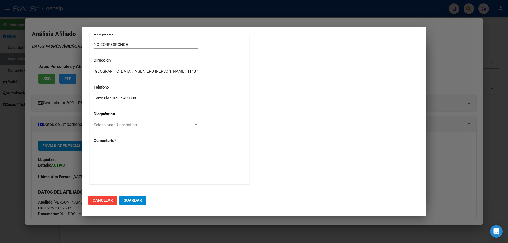
scroll to position [119, 0]
click at [101, 126] on span "Seleccionar Diagnóstico" at bounding box center [144, 124] width 100 height 5
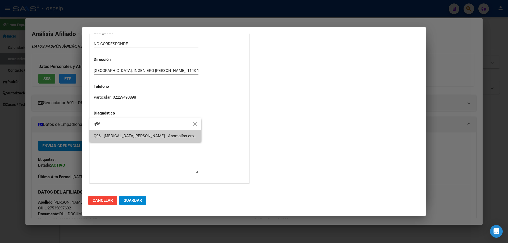
type input "q96"
click at [117, 140] on span "Q96 - [MEDICAL_DATA][PERSON_NAME] - Anomalías cromosómicas no clasificadas en o…" at bounding box center [145, 136] width 103 height 12
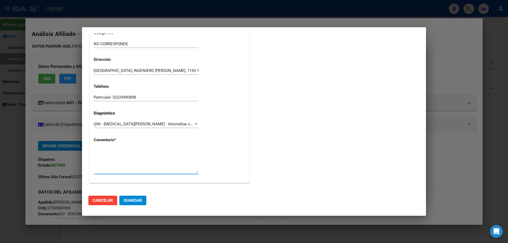
paste textarea "Diagnostico: SME DE TURNER Medico Tratante: CONSTANZO Correo electrónico: maris…"
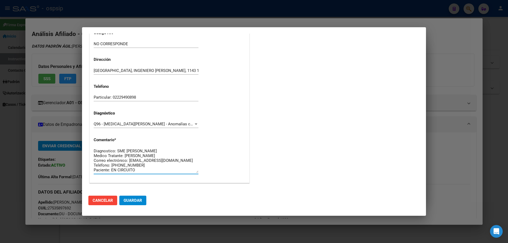
scroll to position [5, 0]
type textarea "Diagnostico: SME DE TURNER Medico Tratante: CONSTANZO Correo electrónico: maris…"
click at [126, 197] on button "Guardar" at bounding box center [132, 201] width 27 height 10
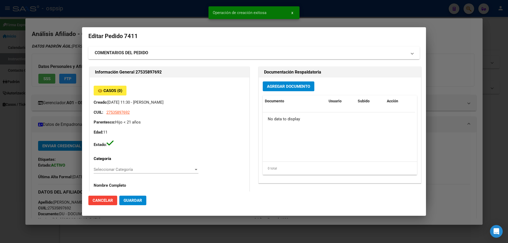
scroll to position [0, 0]
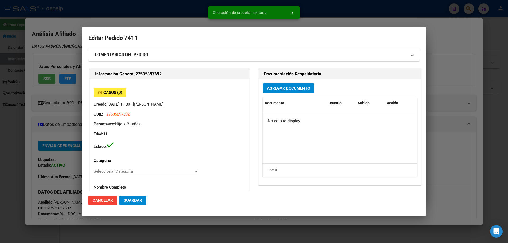
click at [275, 86] on span "Agregar Documento" at bounding box center [288, 88] width 43 height 5
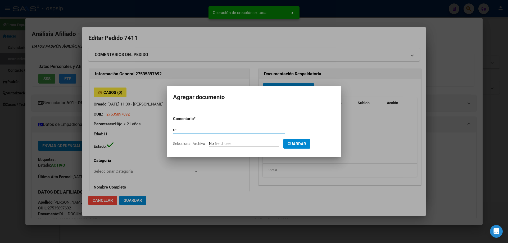
type input "r"
type input "RECETA"
click at [237, 146] on input "Seleccionar Archivo" at bounding box center [244, 143] width 70 height 5
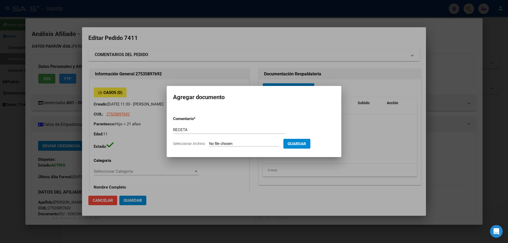
type input "C:\fakepath\Captura de pantalla 2025-10-06 111418.jpg"
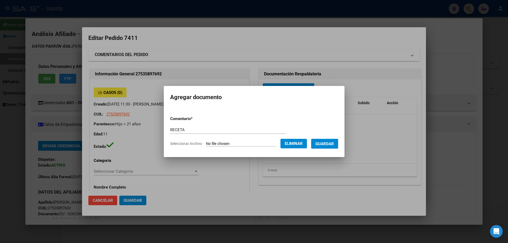
click at [329, 145] on span "Guardar" at bounding box center [324, 143] width 19 height 5
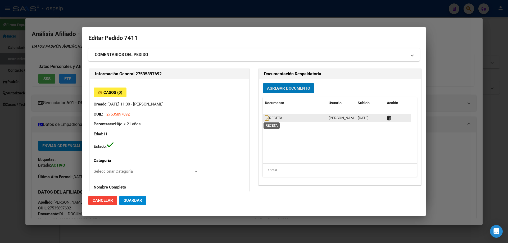
click at [263, 122] on datatable-body-cell "RECETA" at bounding box center [295, 118] width 64 height 8
click at [265, 115] on icon at bounding box center [267, 118] width 4 height 6
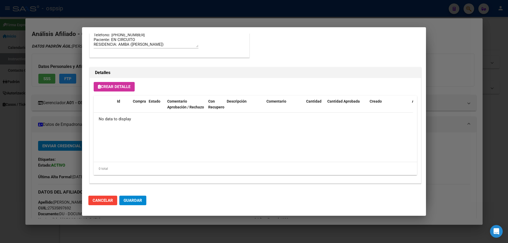
scroll to position [307, 0]
click at [119, 92] on div "Crear Detalle Id Compra Estado Comentario Aprobación / Rechazo Con Recupero Des…" at bounding box center [255, 129] width 331 height 105
click at [118, 88] on span "Crear Detalle" at bounding box center [114, 86] width 33 height 5
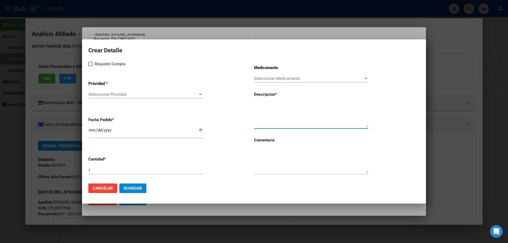
paste textarea "SOMATOTROFINA 16 UI/5.3 mg cart.x 1"
type textarea "SOMATOTROFINA 16 UI/5.3 mg cart.x 1"
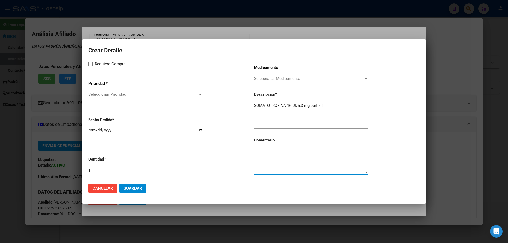
click at [268, 164] on textarea at bounding box center [311, 160] width 114 height 25
type textarea "MISMO TTO"
drag, startPoint x: 90, startPoint y: 60, endPoint x: 91, endPoint y: 66, distance: 5.6
click at [90, 62] on div "Crear Detalle Requiere Compra Prioridad * Seleccionar Prioridad Seleccionar Pri…" at bounding box center [253, 112] width 331 height 134
click at [91, 66] on span at bounding box center [90, 64] width 4 height 4
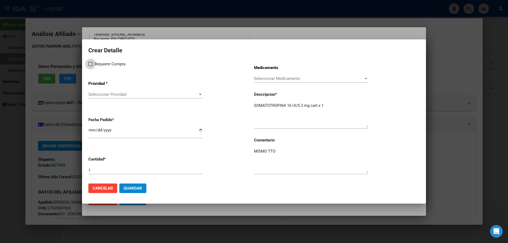
click at [90, 66] on input "Requiere Compra" at bounding box center [90, 66] width 0 height 0
checkbox input "true"
click at [99, 86] on p "Prioridad *" at bounding box center [113, 84] width 50 height 6
click at [102, 97] on span "Seleccionar Prioridad" at bounding box center [142, 94] width 109 height 5
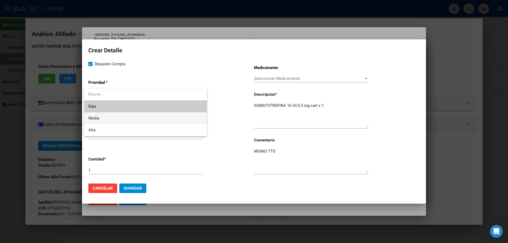
click at [113, 124] on span "Media" at bounding box center [145, 118] width 114 height 12
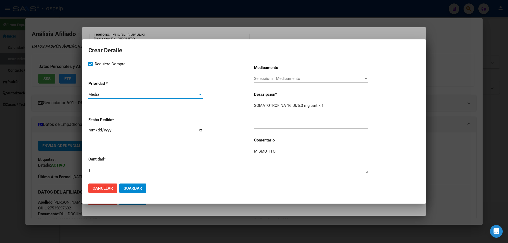
click at [93, 127] on div "2025-10-06" at bounding box center [145, 132] width 114 height 11
type input "2025-10-01"
click at [102, 173] on div "1" at bounding box center [145, 170] width 114 height 8
type input "9"
click at [140, 189] on span "Guardar" at bounding box center [133, 188] width 19 height 5
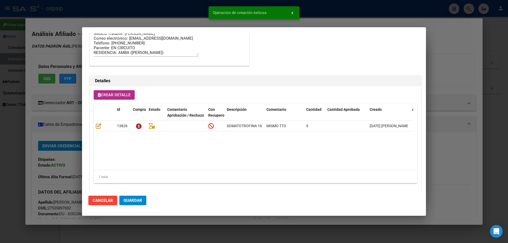
scroll to position [317, 0]
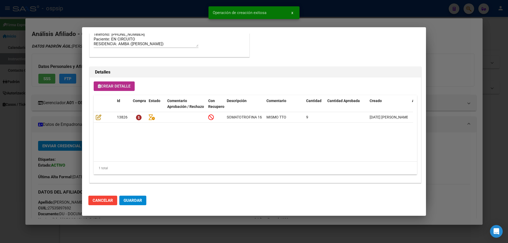
click at [135, 201] on span "Guardar" at bounding box center [133, 200] width 19 height 5
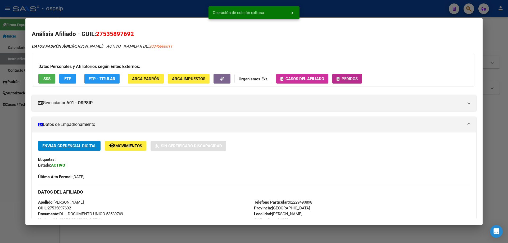
click at [341, 79] on span "Pedidos" at bounding box center [349, 78] width 16 height 5
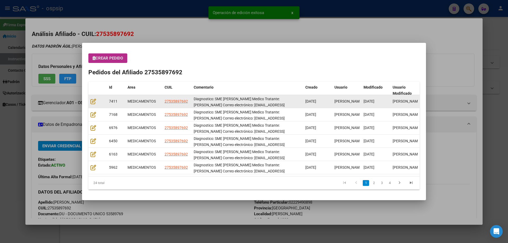
click at [89, 102] on datatable-body-cell at bounding box center [97, 101] width 19 height 13
click at [92, 100] on icon at bounding box center [93, 101] width 6 height 6
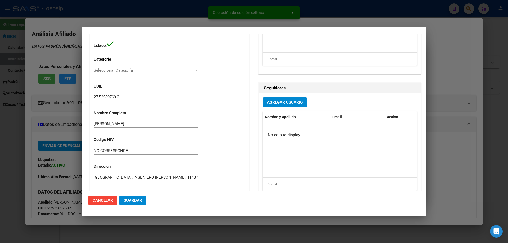
type input "Buenos Aires, FLORENCIO VARELA, 1143 1876"
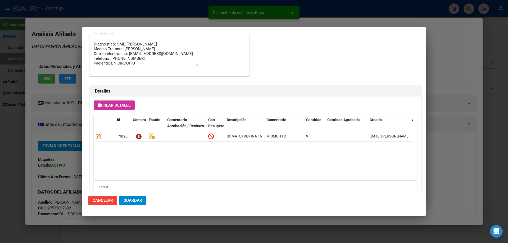
scroll to position [344, 0]
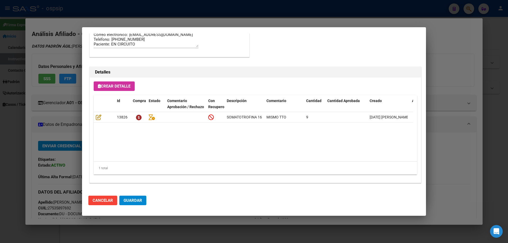
click at [140, 199] on span "Guardar" at bounding box center [133, 200] width 19 height 5
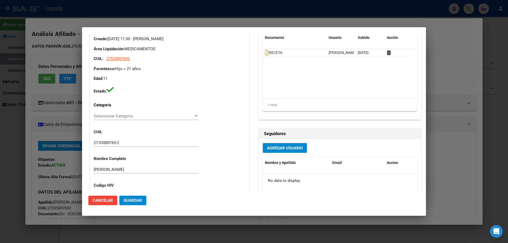
scroll to position [106, 0]
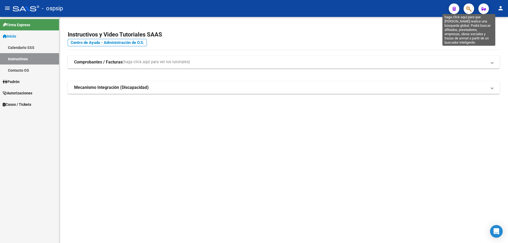
click at [468, 9] on icon "button" at bounding box center [468, 9] width 5 height 6
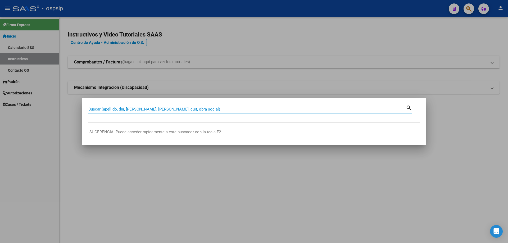
paste input "27492317875"
type input "27492317875"
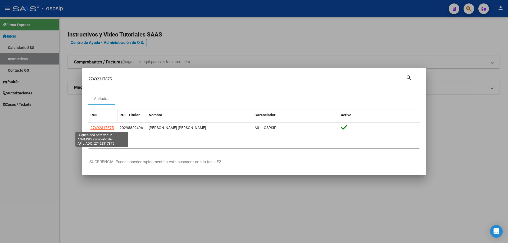
click at [111, 126] on span "27492317875" at bounding box center [101, 128] width 23 height 4
type textarea "27492317875"
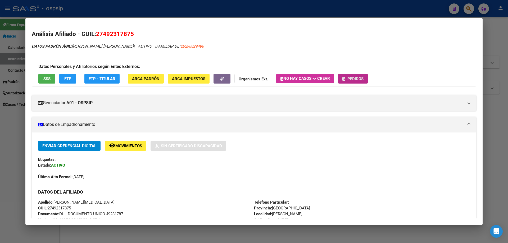
click at [350, 82] on button "Pedidos" at bounding box center [353, 79] width 30 height 10
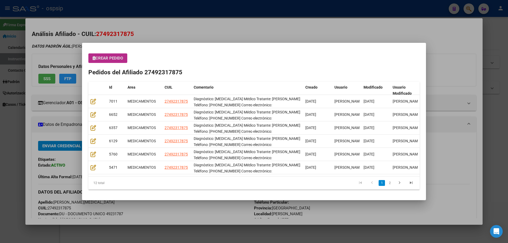
click at [101, 59] on span "Crear Pedido" at bounding box center [108, 58] width 30 height 5
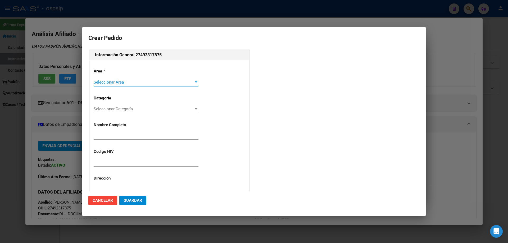
type input "SABRINA YASMIN LARREA"
type input "NO CORRESPONDE"
type input "BUENOS AIRES, GREGORIO DE LAF, SUDAMERICA 6028"
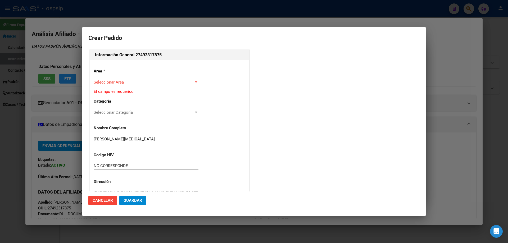
click at [101, 85] on div "Seleccionar Área Seleccionar Área" at bounding box center [146, 82] width 105 height 8
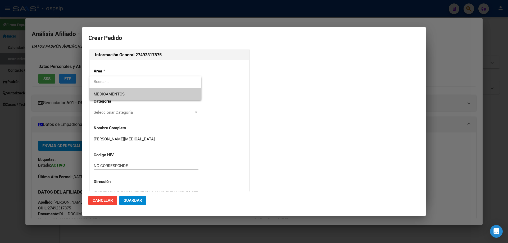
click at [105, 97] on span "MEDICAMENTOS" at bounding box center [145, 94] width 103 height 12
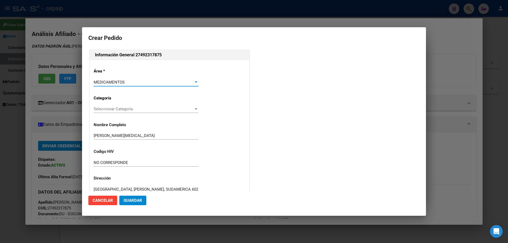
scroll to position [106, 0]
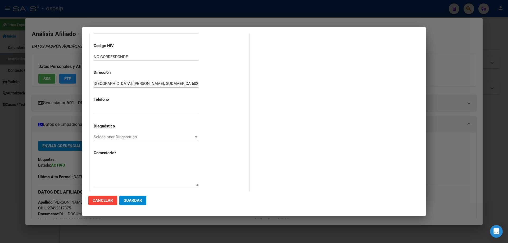
click at [101, 138] on span "Seleccionar Diagnóstico" at bounding box center [144, 137] width 100 height 5
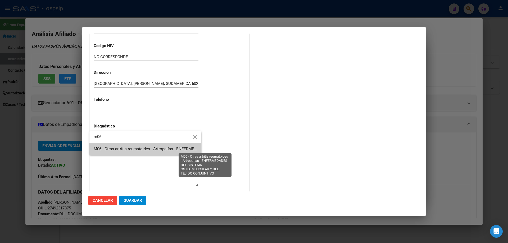
type input "m06"
click at [103, 149] on span "M06 - Otras artritis reumatoides - Artropatías - ENFERMEDADES DEL SISTEMA OSTEO…" at bounding box center [206, 149] width 225 height 5
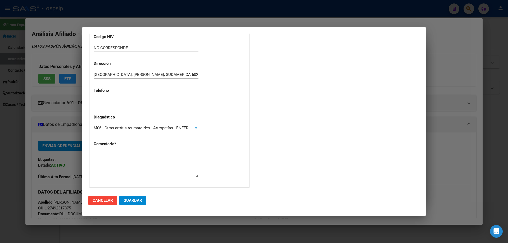
scroll to position [119, 0]
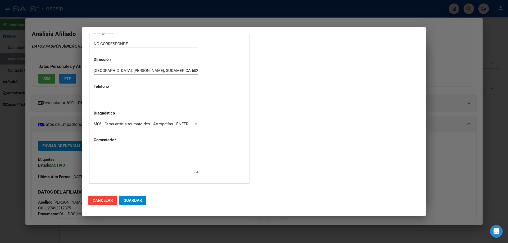
paste textarea "ABATACEPT 125 mg Jer. Prell. x 4"
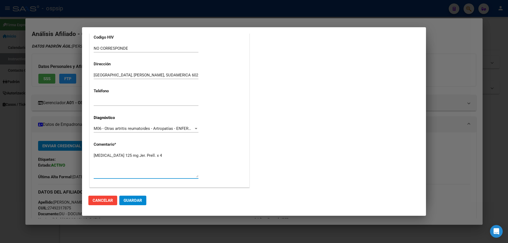
scroll to position [119, 0]
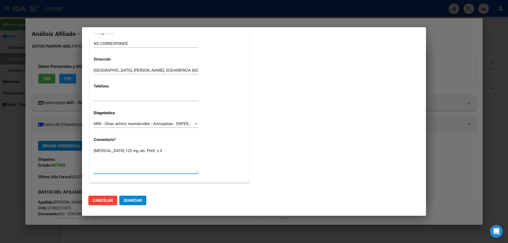
drag, startPoint x: 163, startPoint y: 178, endPoint x: 92, endPoint y: 177, distance: 71.1
click at [76, 188] on div "27492317875 Buscar (apellido, dni, cuil, nro traspaso, cuit, obra social) searc…" at bounding box center [254, 121] width 508 height 243
drag, startPoint x: 144, startPoint y: 152, endPoint x: 147, endPoint y: 152, distance: 2.9
click at [147, 152] on textarea "ABATACEPT 125 mg Jer. Prell. x 4" at bounding box center [146, 160] width 105 height 25
drag, startPoint x: 158, startPoint y: 150, endPoint x: 57, endPoint y: 158, distance: 100.5
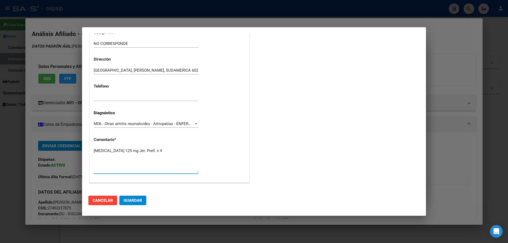
click at [57, 158] on div "27492317875 Buscar (apellido, dni, cuil, nro traspaso, cuit, obra social) searc…" at bounding box center [254, 121] width 508 height 243
type textarea "A"
paste textarea "Diagnóstico: Artritis idiopática Juvenil Médico Tratante: COELHO Teléfono: 11-3…"
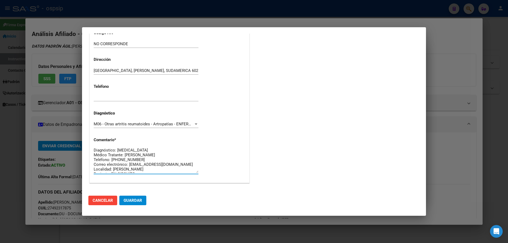
scroll to position [0, 0]
type textarea "Diagnóstico: Artritis idiopática Juvenil Médico Tratante: COELHO Teléfono: 11-3…"
click at [143, 201] on button "Guardar" at bounding box center [132, 201] width 27 height 10
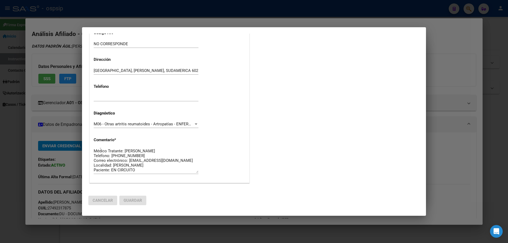
scroll to position [0, 0]
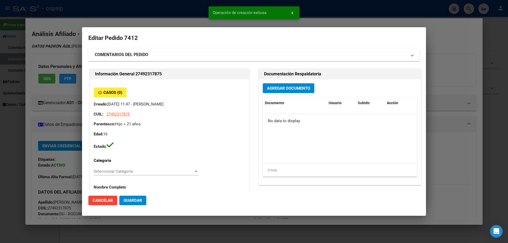
click at [280, 84] on div "Agregar Documento Documento Usuario Subido Acción No data to display 0 total 1" at bounding box center [340, 132] width 162 height 106
click at [280, 84] on button "Agregar Documento" at bounding box center [289, 88] width 52 height 10
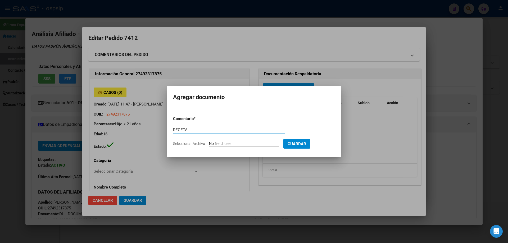
type input "RECETA"
click at [232, 145] on input "Seleccionar Archivo" at bounding box center [244, 143] width 70 height 5
type input "C:\fakepath\93307_6129541ZAZJCWCMKOFAMK3OYTHZKJ2FGDXOH2.pdf"
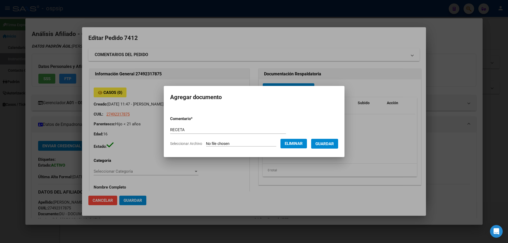
click at [324, 146] on span "Guardar" at bounding box center [324, 143] width 19 height 5
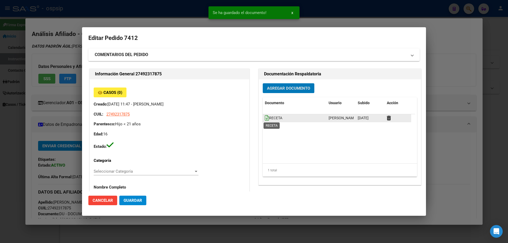
click at [265, 119] on icon at bounding box center [267, 118] width 4 height 6
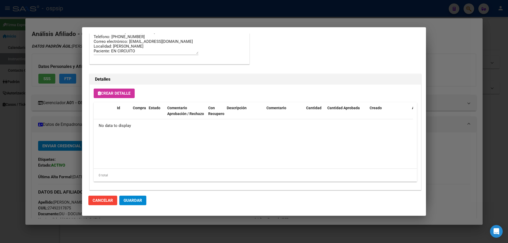
scroll to position [307, 0]
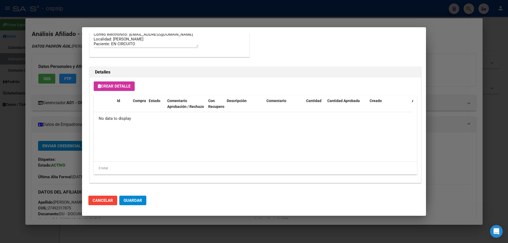
click at [119, 81] on button "Crear Detalle" at bounding box center [114, 86] width 41 height 10
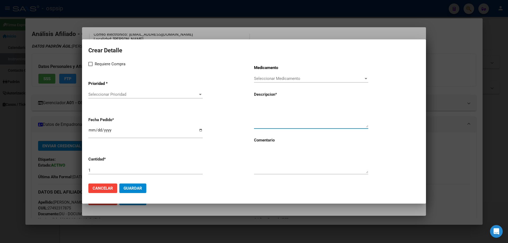
paste textarea "ABATACEPT 125 mg Jer. Prell. x 4"
type textarea "ABATACEPT 125 mg Jer. Prell. x 4"
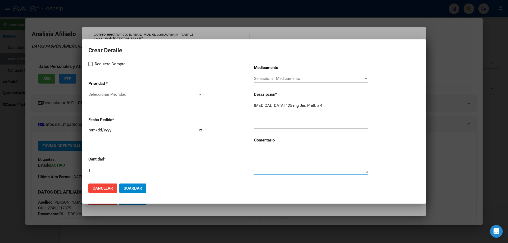
click at [267, 165] on textarea at bounding box center [311, 160] width 114 height 25
type textarea "MISMO TTO"
drag, startPoint x: 94, startPoint y: 66, endPoint x: 91, endPoint y: 66, distance: 3.2
click at [94, 66] on label "Requiere Compra" at bounding box center [106, 64] width 37 height 6
click at [90, 66] on input "Requiere Compra" at bounding box center [90, 66] width 0 height 0
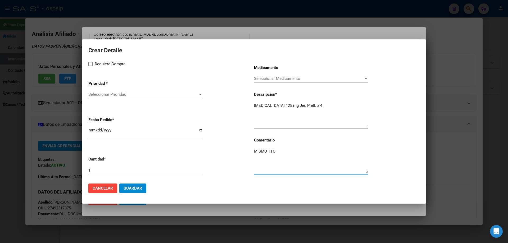
checkbox input "true"
click at [106, 101] on div "Seleccionar Prioridad Seleccionar Prioridad" at bounding box center [145, 96] width 114 height 13
click at [109, 95] on span "Seleccionar Prioridad" at bounding box center [142, 94] width 109 height 5
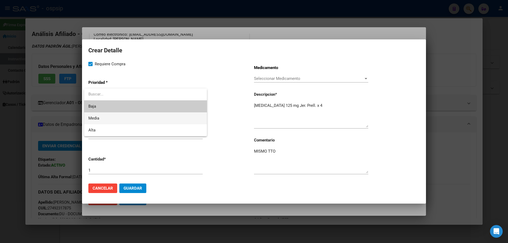
click at [109, 119] on span "Media" at bounding box center [145, 118] width 114 height 12
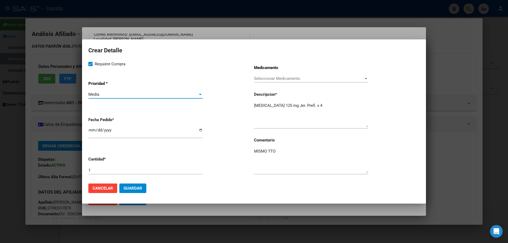
click at [94, 130] on input "2025-10-06" at bounding box center [145, 132] width 114 height 8
type input "2025-10-26"
type input "2025-09-26"
click at [139, 187] on span "Guardar" at bounding box center [133, 188] width 19 height 5
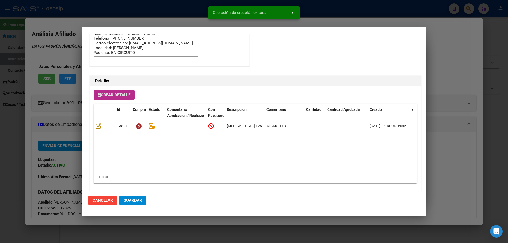
scroll to position [317, 0]
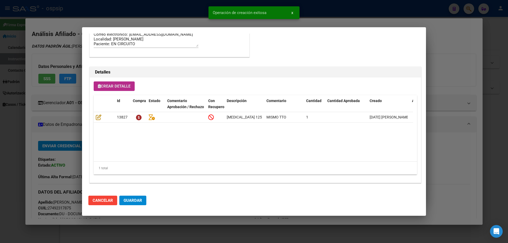
click at [136, 200] on span "Guardar" at bounding box center [133, 200] width 19 height 5
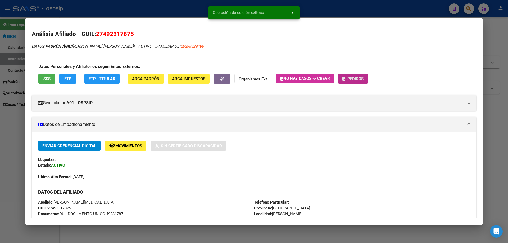
click at [348, 79] on span "Pedidos" at bounding box center [352, 78] width 21 height 5
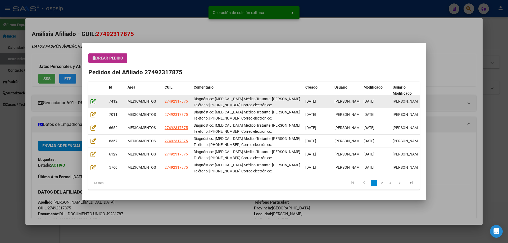
click at [91, 104] on icon at bounding box center [93, 101] width 6 height 6
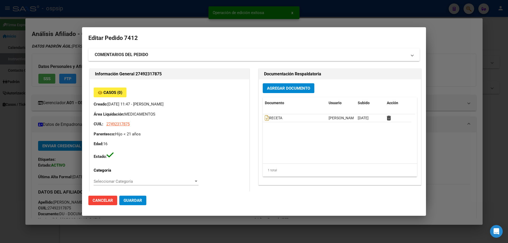
type input "Buenos Aires, GREGORIO DE LAF, SUDAMERICA 6028"
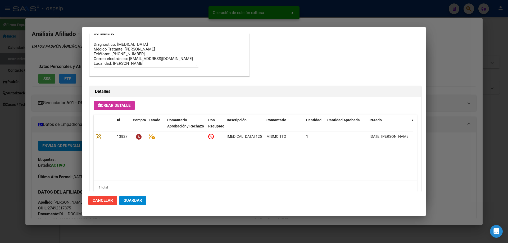
scroll to position [344, 0]
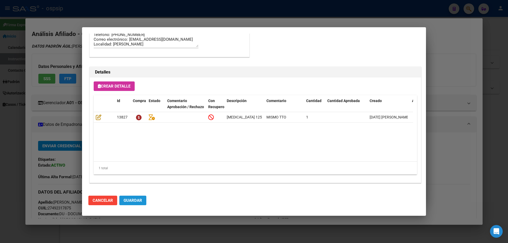
click at [133, 203] on span "Guardar" at bounding box center [133, 200] width 19 height 5
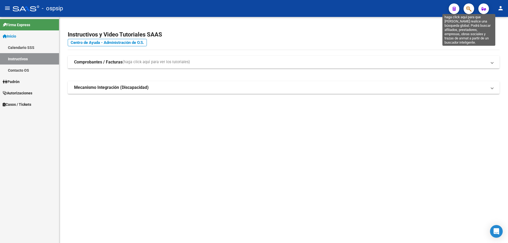
click at [469, 9] on icon "button" at bounding box center [468, 9] width 5 height 6
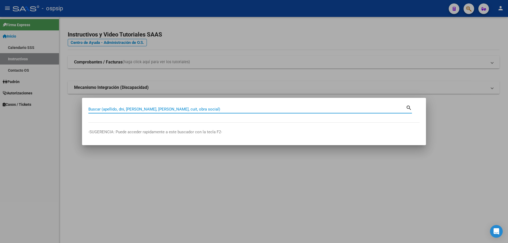
paste input "20191039263"
type input "20191039263"
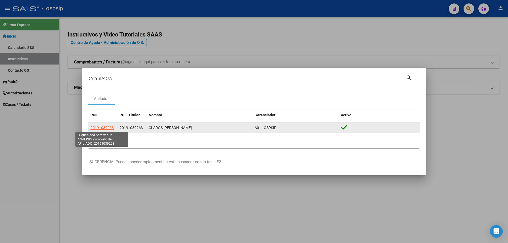
click at [107, 128] on span "20191039263" at bounding box center [101, 128] width 23 height 4
type textarea "20191039263"
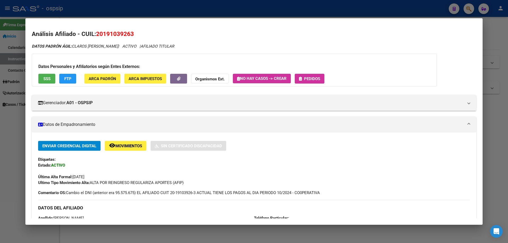
click at [311, 73] on div "Datos Personales y Afiliatorios según Entes Externos: SSS FTP ARCA Padrón ARCA …" at bounding box center [234, 70] width 405 height 33
click at [313, 75] on button "Pedidos" at bounding box center [310, 79] width 30 height 10
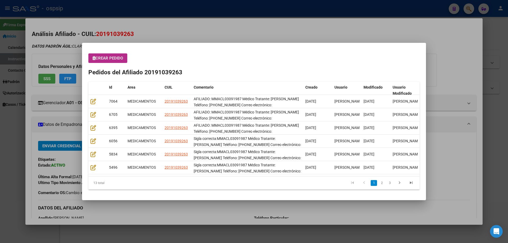
click at [113, 63] on div "Crear Pedido Pedidos del Afiliado 20191039263 Id Area CUIL Comentario Creado Us…" at bounding box center [253, 121] width 331 height 136
click at [112, 62] on button "Crear Pedido" at bounding box center [107, 58] width 39 height 10
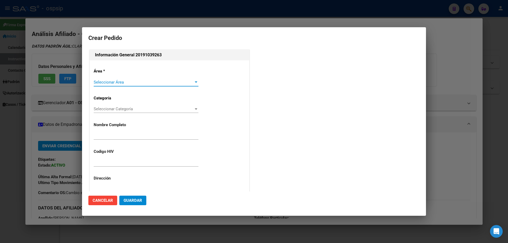
type input "MARCELO CLAROS ZALLES"
type input "MMACL03090987"
type input "Capital Federal, CABA, CORRIENTES AV. 1670, Piso: 5"
type input "Celular: 1140465237"
type input "CIUDAD AUTONOMA BUENOS AIRES, CABA, CORRIENTES AV. 1670, Piso: 5"
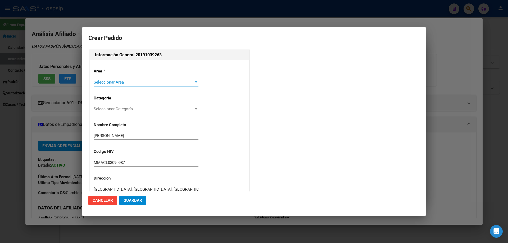
click at [106, 85] on div "Seleccionar Área Seleccionar Área" at bounding box center [146, 82] width 105 height 8
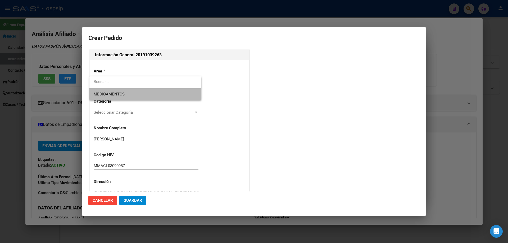
click at [107, 97] on span "MEDICAMENTOS" at bounding box center [145, 94] width 103 height 12
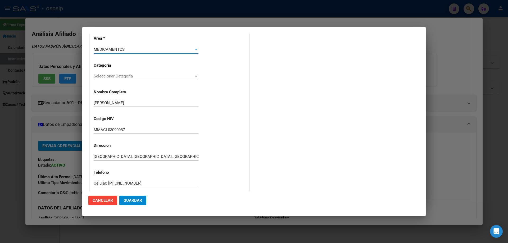
scroll to position [79, 0]
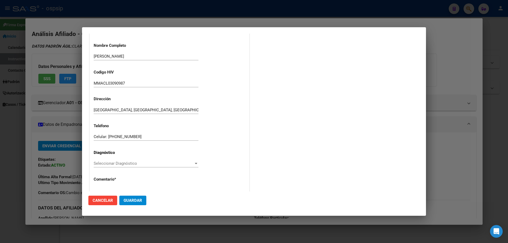
click at [104, 167] on div "Seleccionar Diagnóstico Seleccionar Diagnóstico" at bounding box center [146, 163] width 105 height 8
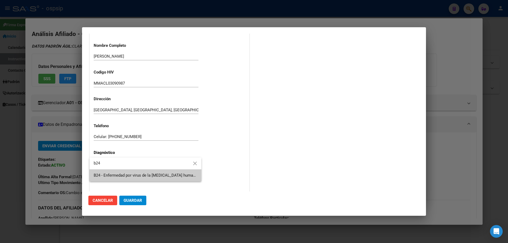
type input "b24"
click at [108, 172] on span "B24 - Enfermedad por virus de la [MEDICAL_DATA] humana [VIH], sin otra especifi…" at bounding box center [145, 176] width 103 height 12
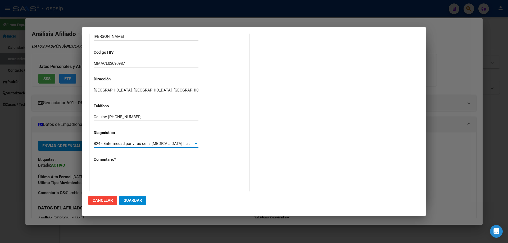
scroll to position [119, 0]
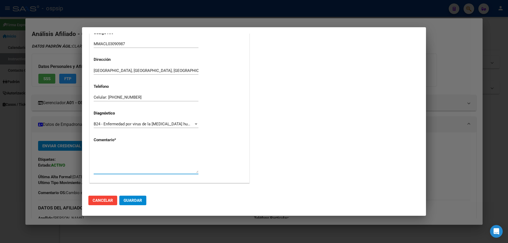
paste textarea "AFILIADO: MMACL03091987 Médico Tratante: RICCO Teléfono: 11-4046-5237 Correo el…"
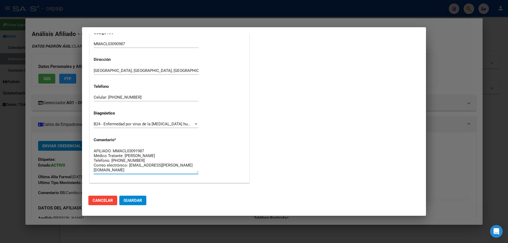
type textarea "AFILIADO: MMACL03091987 Médico Tratante: RICCO Teléfono: 11-4046-5237 Correo el…"
click at [136, 200] on span "Guardar" at bounding box center [133, 200] width 19 height 5
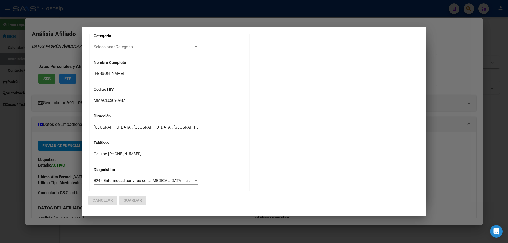
scroll to position [0, 0]
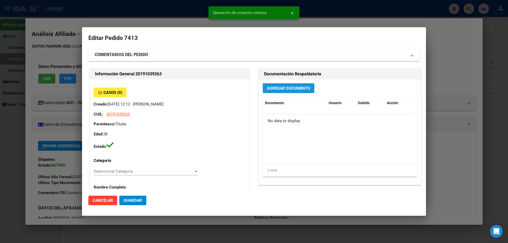
click at [278, 89] on span "Agregar Documento" at bounding box center [288, 88] width 43 height 5
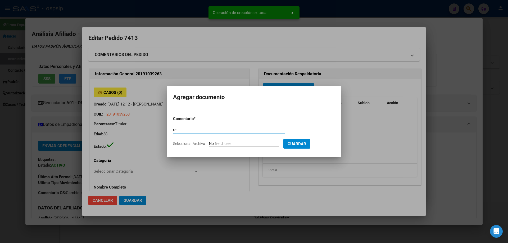
type input "r"
type input "RECETA"
click at [230, 143] on input "Seleccionar Archivo" at bounding box center [244, 143] width 70 height 5
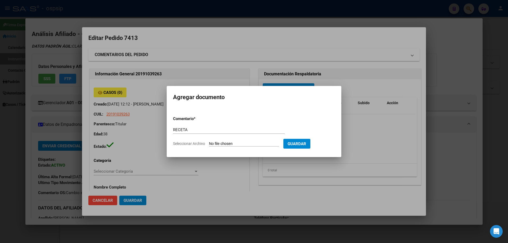
type input "C:\fakepath\136726_6111190VXA3WZMWGB4RRANJBHOLVLQD9SX55B.pdf"
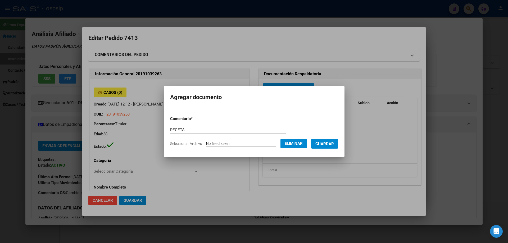
click at [329, 145] on span "Guardar" at bounding box center [324, 143] width 19 height 5
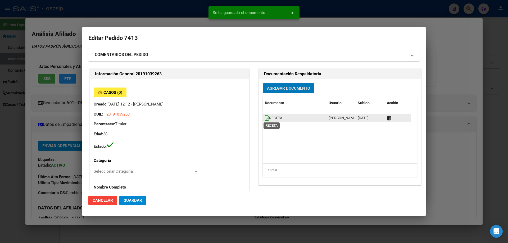
click at [265, 116] on icon at bounding box center [267, 118] width 4 height 6
click at [279, 88] on span "Agregar Documento" at bounding box center [288, 88] width 43 height 5
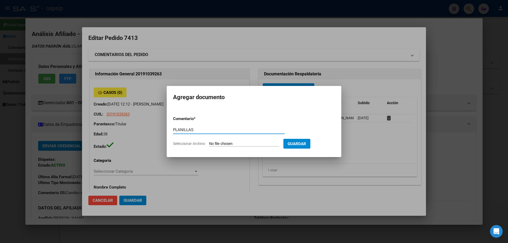
type input "PLANILLAS"
click at [219, 144] on input "Seleccionar Archivo" at bounding box center [244, 143] width 70 height 5
type input "C:\fakepath\IMG_5522.jpeg"
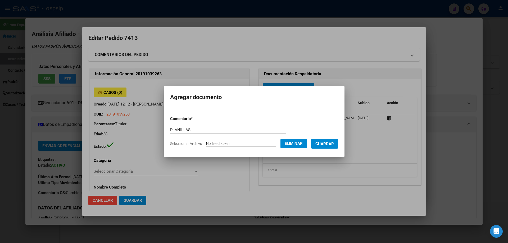
click at [330, 143] on span "Guardar" at bounding box center [324, 143] width 19 height 5
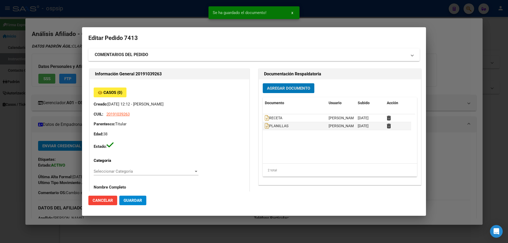
click at [288, 92] on button "Agregar Documento" at bounding box center [289, 88] width 52 height 10
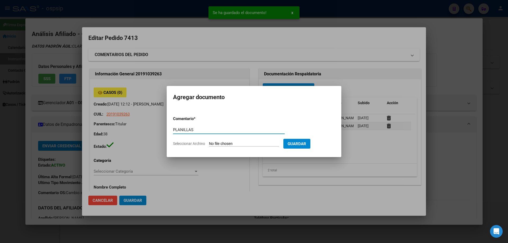
type input "PLANILLAS"
click at [226, 152] on mat-dialog-container "Agregar documento Comentario * PLANILLAS Comentario Seleccionar Archivo Guardar" at bounding box center [254, 121] width 175 height 71
click at [225, 141] on input "Seleccionar Archivo" at bounding box center [244, 143] width 70 height 5
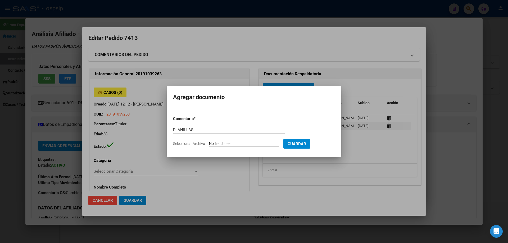
type input "C:\fakepath\IMG_5524.jpeg"
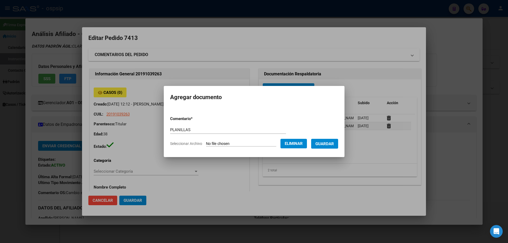
click at [333, 145] on span "Guardar" at bounding box center [324, 143] width 19 height 5
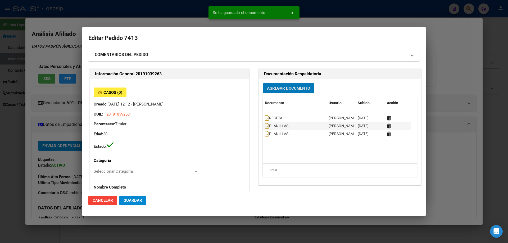
click at [279, 89] on span "Agregar Documento" at bounding box center [288, 88] width 43 height 5
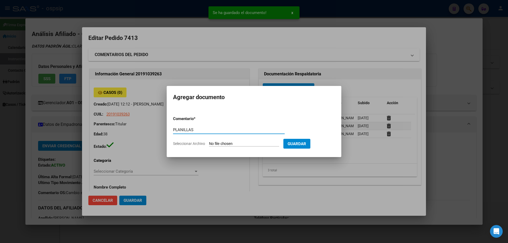
type input "PLANILLAS"
click at [222, 147] on form "Comentario * PLANILLAS Comentario Seleccionar Archivo Guardar" at bounding box center [254, 131] width 162 height 39
click at [222, 143] on input "Seleccionar Archivo" at bounding box center [244, 143] width 70 height 5
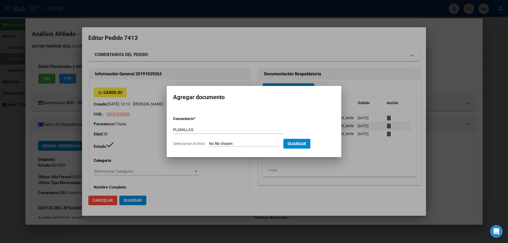
type input "C:\fakepath\IMG_5523.jpeg"
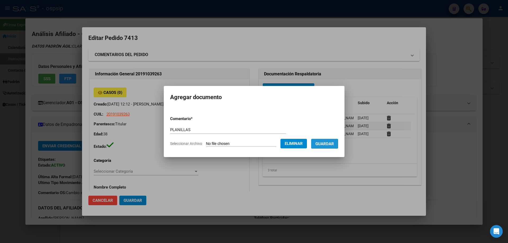
click at [333, 143] on span "Guardar" at bounding box center [324, 143] width 19 height 5
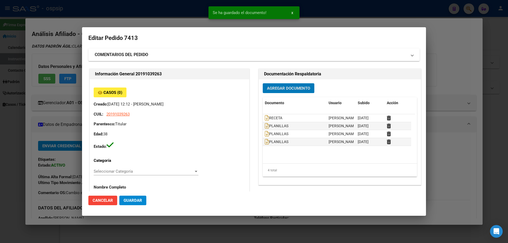
click at [274, 88] on span "Agregar Documento" at bounding box center [288, 88] width 43 height 5
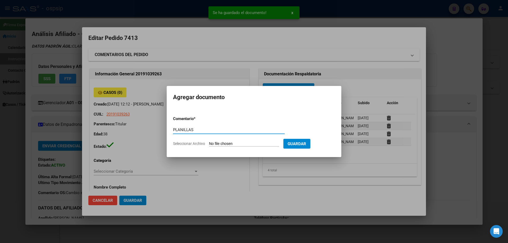
type input "PLANILLAS"
drag, startPoint x: 234, startPoint y: 139, endPoint x: 232, endPoint y: 141, distance: 2.8
click at [233, 140] on form "Comentario * PLANILLAS Comentario Seleccionar Archivo Guardar" at bounding box center [254, 131] width 162 height 39
click at [230, 142] on input "Seleccionar Archivo" at bounding box center [244, 143] width 70 height 5
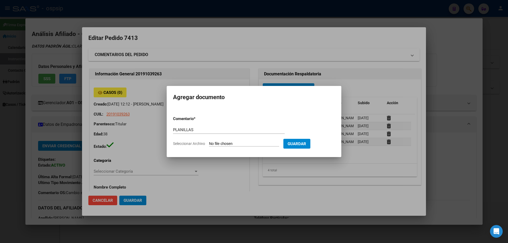
type input "C:\fakepath\IMG_5525.jpeg"
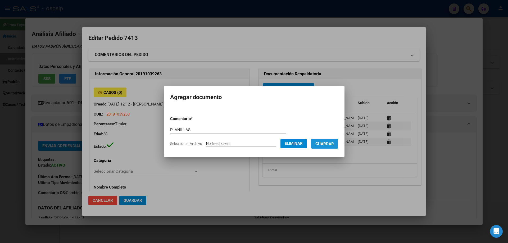
click at [330, 143] on span "Guardar" at bounding box center [324, 143] width 19 height 5
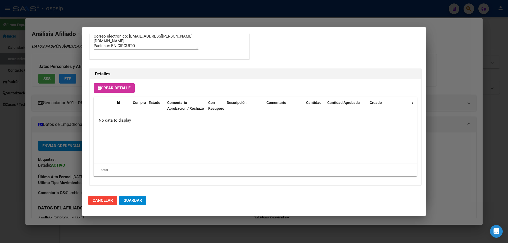
scroll to position [307, 0]
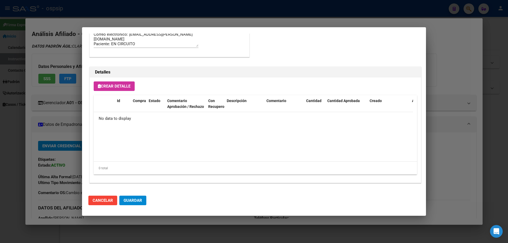
click at [118, 86] on span "Crear Detalle" at bounding box center [114, 86] width 33 height 5
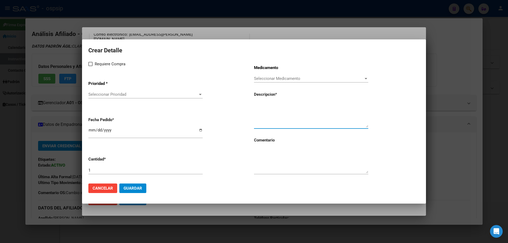
paste textarea "emtricitabina+tenofovir alafen.+bictegravir 200mg/25mg/50mg comp.rec.x 30 (FTC/…"
type textarea "emtricitabina+tenofovir alafen.+bictegravir 200mg/25mg/50mg comp.rec.x 30 (FTC/…"
click at [272, 162] on textarea at bounding box center [311, 160] width 114 height 25
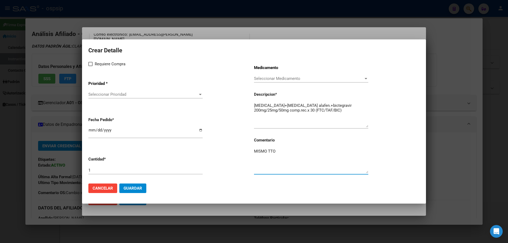
type textarea "MISMO TTO"
click at [90, 65] on span at bounding box center [90, 64] width 4 height 4
click at [90, 66] on input "Requiere Compra" at bounding box center [90, 66] width 0 height 0
checkbox input "true"
click at [99, 94] on span "Seleccionar Prioridad" at bounding box center [142, 94] width 109 height 5
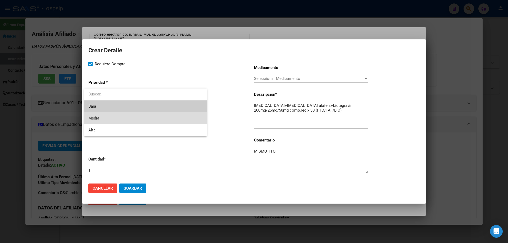
click at [101, 119] on span "Media" at bounding box center [145, 118] width 114 height 12
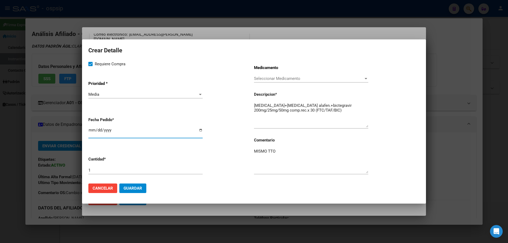
click at [91, 131] on input "2025-10-06" at bounding box center [145, 132] width 114 height 8
type input "2025-10-18"
type input "2025-09-18"
click at [138, 188] on span "Guardar" at bounding box center [133, 188] width 19 height 5
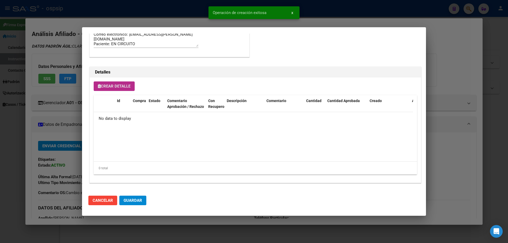
scroll to position [317, 0]
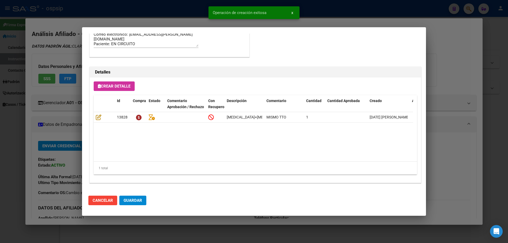
click at [136, 207] on mat-dialog-actions "Cancelar Guardar" at bounding box center [253, 200] width 331 height 18
click at [139, 198] on span "Guardar" at bounding box center [133, 200] width 19 height 5
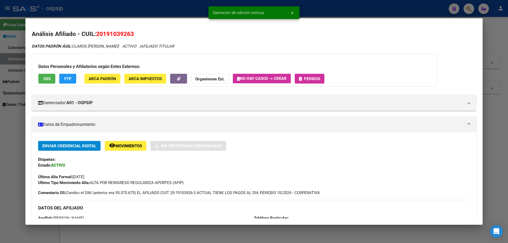
click at [318, 81] on span "Pedidos" at bounding box center [312, 78] width 16 height 5
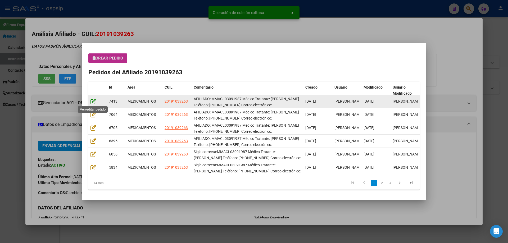
click at [95, 101] on icon at bounding box center [93, 101] width 6 height 6
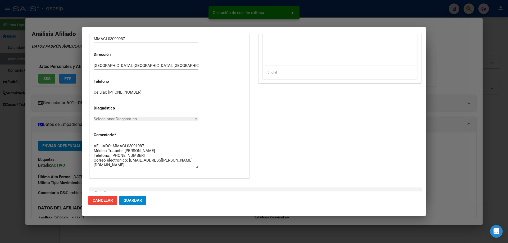
type input "Capital Federal, CABA, CORRIENTES AV. 1670, Piso: 5"
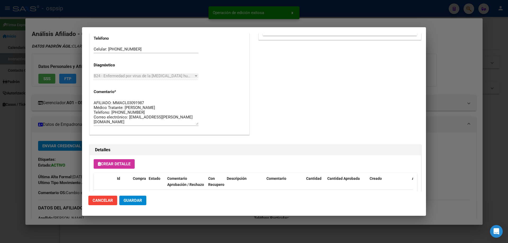
scroll to position [344, 0]
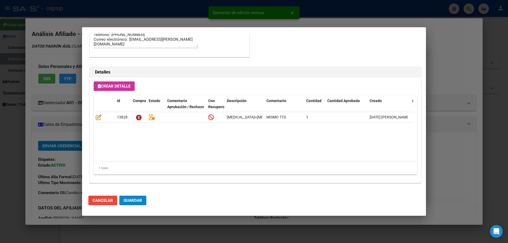
click at [129, 203] on span "Guardar" at bounding box center [133, 200] width 19 height 5
click at [138, 203] on span "Guardar" at bounding box center [133, 200] width 19 height 5
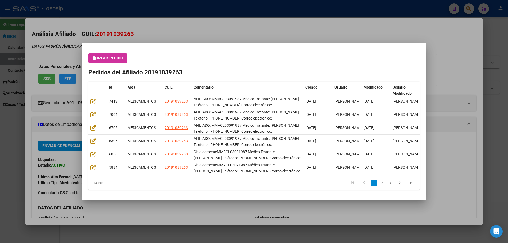
click at [313, 34] on div at bounding box center [254, 121] width 508 height 243
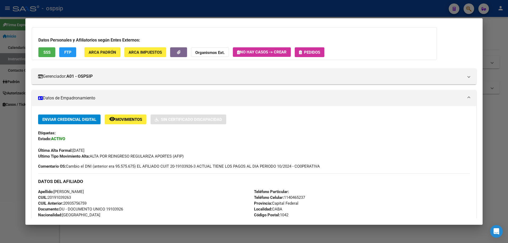
scroll to position [0, 0]
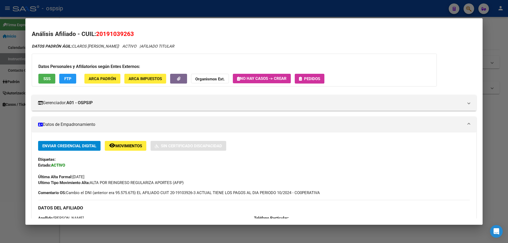
click at [313, 81] on span "Pedidos" at bounding box center [312, 78] width 16 height 5
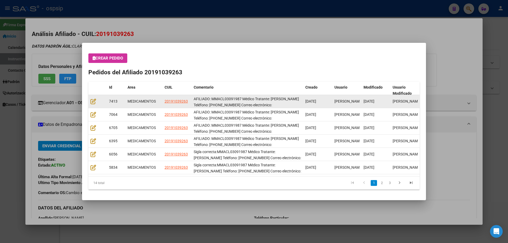
click at [90, 103] on datatable-body-cell at bounding box center [97, 101] width 19 height 13
click at [92, 103] on icon at bounding box center [93, 101] width 6 height 6
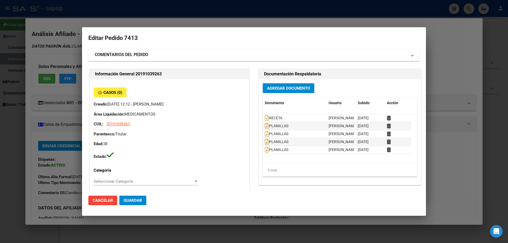
type input "Capital Federal, CABA, CORRIENTES AV. 1670, Piso: 5"
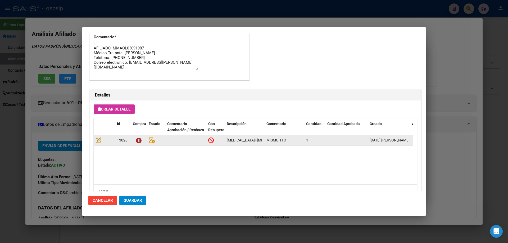
scroll to position [344, 0]
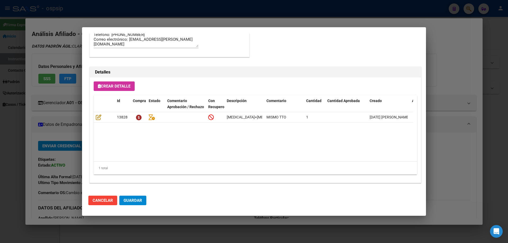
click at [141, 199] on span "Guardar" at bounding box center [133, 200] width 19 height 5
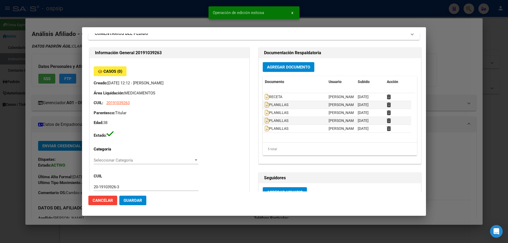
scroll to position [0, 0]
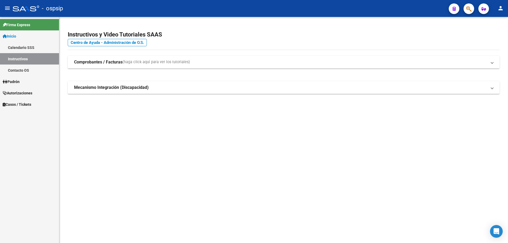
click at [472, 5] on app-search-popup at bounding box center [468, 8] width 11 height 7
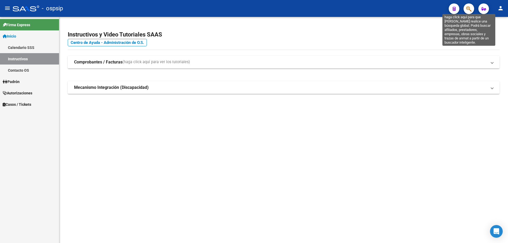
click at [468, 12] on span "button" at bounding box center [468, 8] width 5 height 11
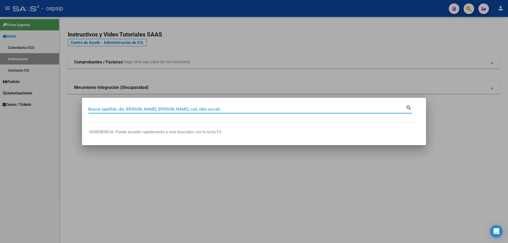
paste input "20290827362"
type input "20290827362"
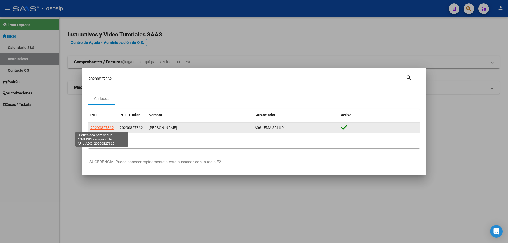
click at [108, 128] on span "20290827362" at bounding box center [101, 128] width 23 height 4
type textarea "20290827362"
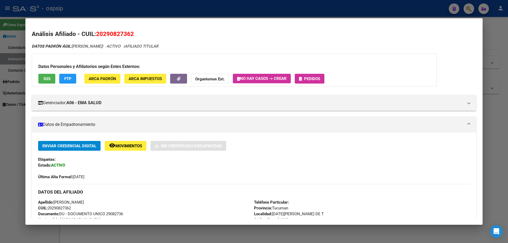
click at [310, 77] on span "Pedidos" at bounding box center [312, 78] width 16 height 5
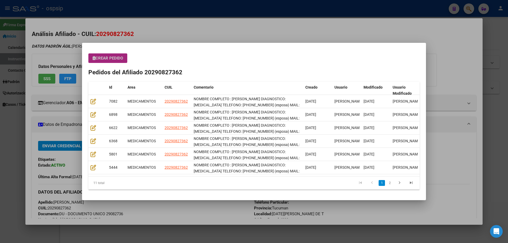
click at [105, 53] on button "Crear Pedido" at bounding box center [107, 58] width 39 height 10
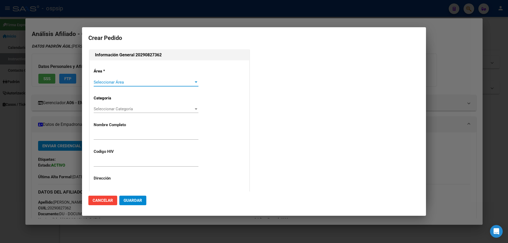
type input "[PERSON_NAME]"
type input "NO CORRESPONDE"
type input "TUCUMAN, SAN MIGUEL DE T, RAUL COLOMBRES 1019"
click at [111, 83] on span "Seleccionar Área" at bounding box center [144, 82] width 100 height 5
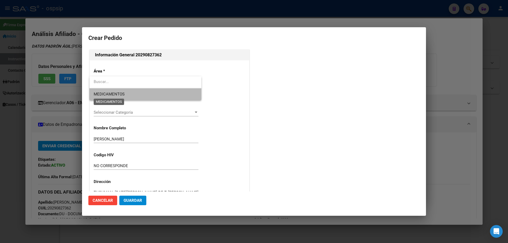
click at [110, 95] on span "MEDICAMENTOS" at bounding box center [109, 94] width 31 height 5
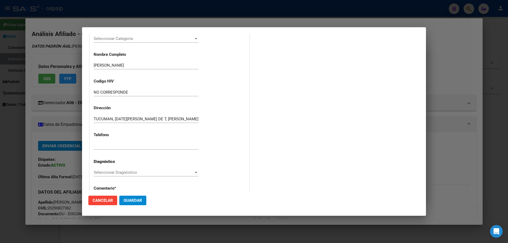
scroll to position [79, 0]
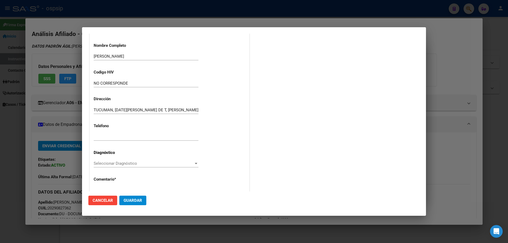
click at [102, 160] on div "Seleccionar Diagnóstico Seleccionar Diagnóstico" at bounding box center [146, 163] width 105 height 8
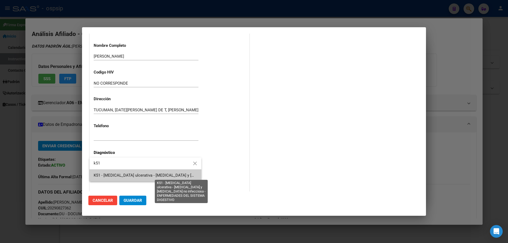
type input "k51"
drag, startPoint x: 113, startPoint y: 175, endPoint x: 153, endPoint y: 170, distance: 41.0
click at [113, 175] on span "K51 - [MEDICAL_DATA] ulcerativa - [MEDICAL_DATA] y [MEDICAL_DATA] no infecciosa…" at bounding box center [210, 175] width 233 height 5
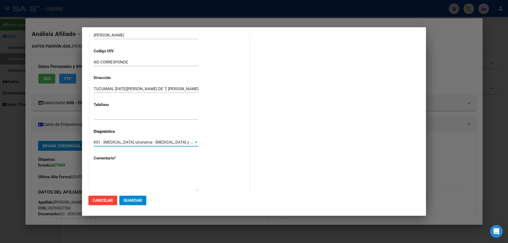
scroll to position [119, 0]
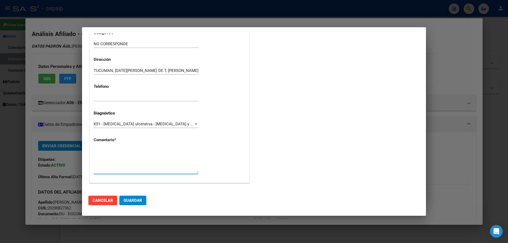
paste textarea "NOMBRE COMPLETO : [PERSON_NAME] DIAGNOSTICO: [MEDICAL_DATA] TELEFONO: [PHONE_NU…"
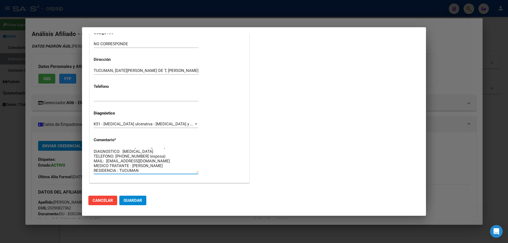
scroll to position [0, 0]
type textarea "NOMBRE COMPLETO : [PERSON_NAME] DIAGNOSTICO: [MEDICAL_DATA] TELEFONO: [PHONE_NU…"
click at [134, 199] on span "Guardar" at bounding box center [133, 200] width 19 height 5
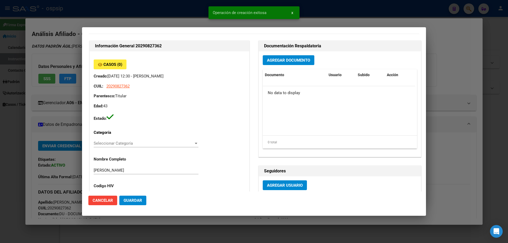
scroll to position [0, 0]
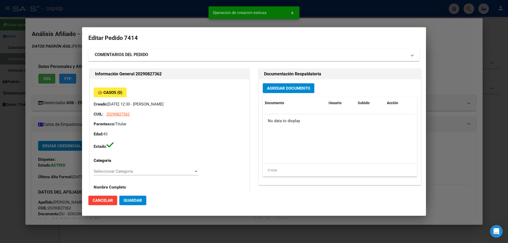
click at [291, 84] on button "Agregar Documento" at bounding box center [289, 88] width 52 height 10
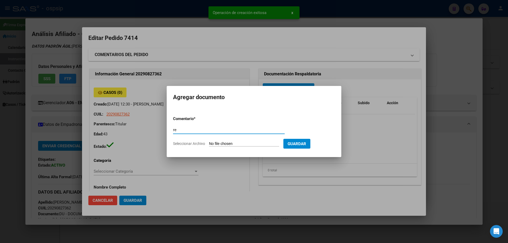
type input "r"
type input "RECETA"
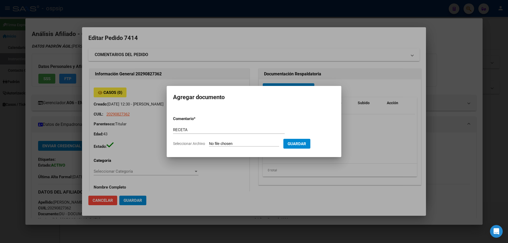
click at [222, 142] on input "Seleccionar Archivo" at bounding box center [244, 143] width 70 height 5
type input "C:\fakepath\IMG-20251001-WA0006.jpg"
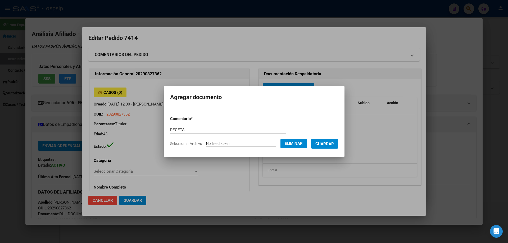
click at [335, 147] on button "Guardar" at bounding box center [324, 144] width 27 height 10
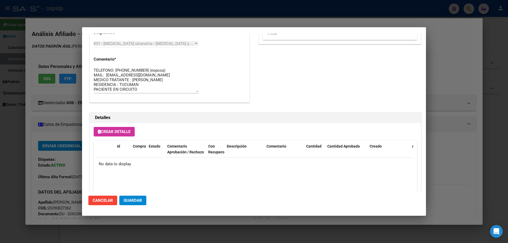
scroll to position [307, 0]
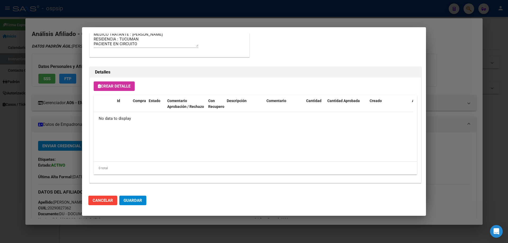
click at [118, 89] on button "Crear Detalle" at bounding box center [114, 86] width 41 height 10
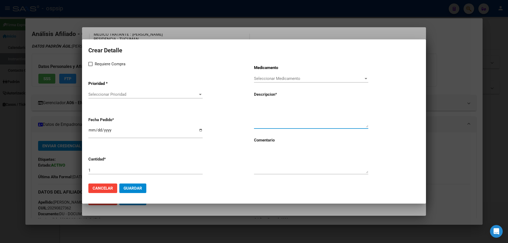
paste textarea "[MEDICAL_DATA] 40mg/0.4ml lap.prell.x 2"
type textarea "[MEDICAL_DATA] 40mg/0.4ml lap.prell.x 2"
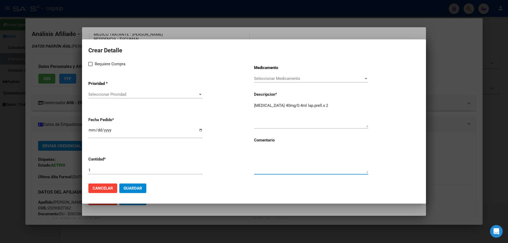
click at [265, 165] on textarea at bounding box center [311, 160] width 114 height 25
type textarea "MISMO TTO"
click at [88, 64] on mat-dialog-content "Crear Detalle Requiere Compra Prioridad * Seleccionar Prioridad Seleccionar Pri…" at bounding box center [254, 112] width 344 height 133
click at [90, 65] on span at bounding box center [90, 64] width 4 height 4
click at [90, 66] on input "Requiere Compra" at bounding box center [90, 66] width 0 height 0
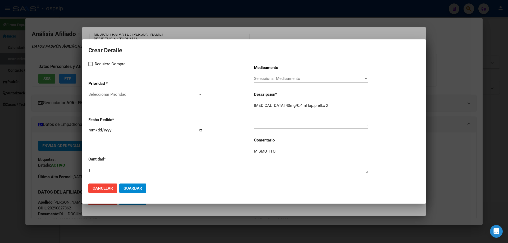
checkbox input "true"
click at [101, 100] on div "Seleccionar Prioridad Seleccionar Prioridad" at bounding box center [145, 96] width 114 height 13
click at [103, 93] on span "Seleccionar Prioridad" at bounding box center [142, 94] width 109 height 5
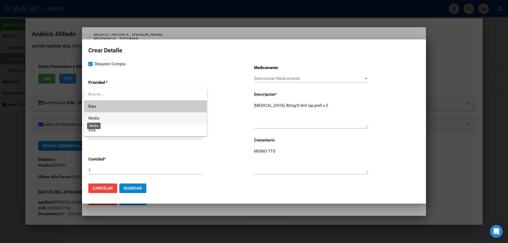
click at [98, 121] on span "Media" at bounding box center [93, 118] width 11 height 5
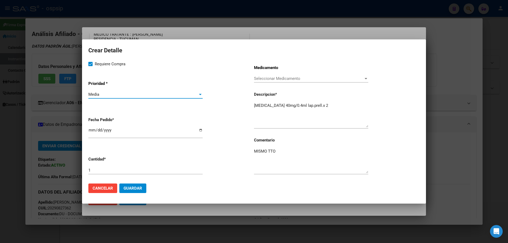
click at [92, 129] on input "2025-10-06" at bounding box center [145, 132] width 114 height 8
type input "2025-10-01"
click at [131, 185] on button "Guardar" at bounding box center [132, 189] width 27 height 10
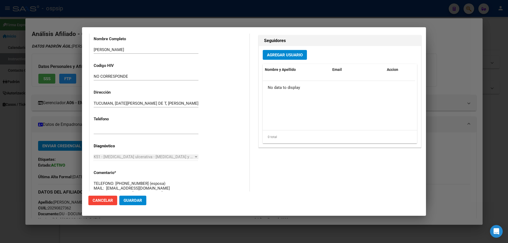
scroll to position [0, 0]
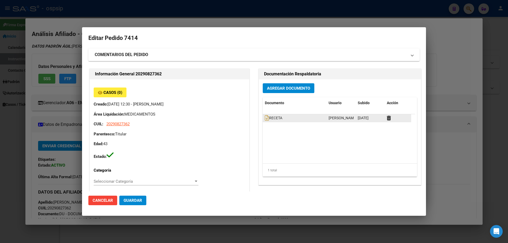
click at [263, 122] on datatable-body-cell "RECETA" at bounding box center [295, 118] width 64 height 8
click at [265, 120] on icon at bounding box center [267, 118] width 4 height 6
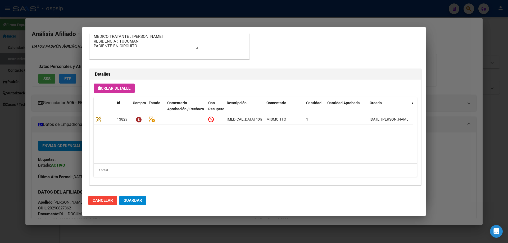
scroll to position [317, 0]
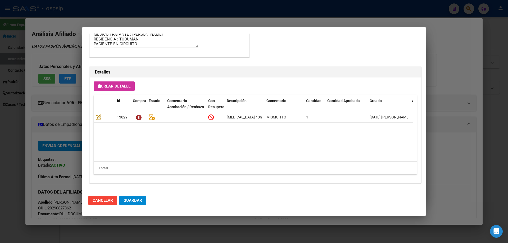
click at [136, 205] on button "Guardar" at bounding box center [132, 201] width 27 height 10
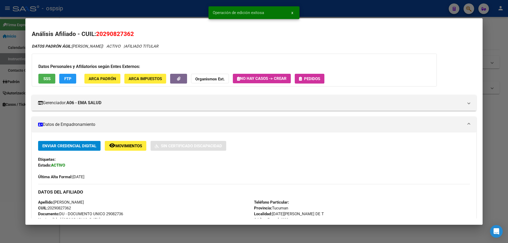
click at [318, 76] on button "Pedidos" at bounding box center [310, 79] width 30 height 10
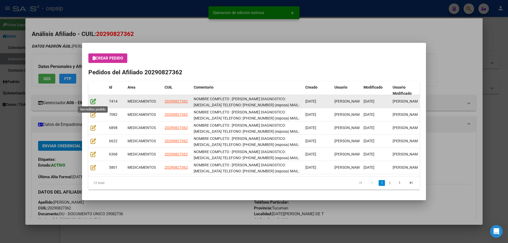
click at [94, 100] on icon at bounding box center [93, 101] width 6 height 6
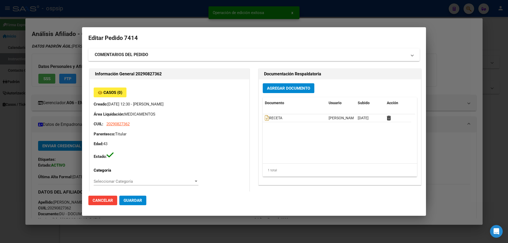
type input "Tucuman, [DATE][PERSON_NAME] DE T, [PERSON_NAME] 1019"
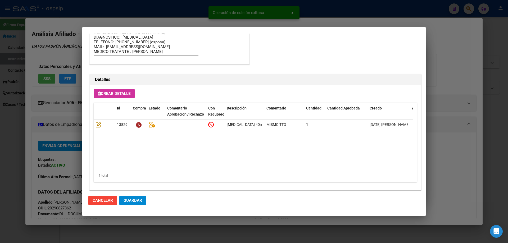
scroll to position [344, 0]
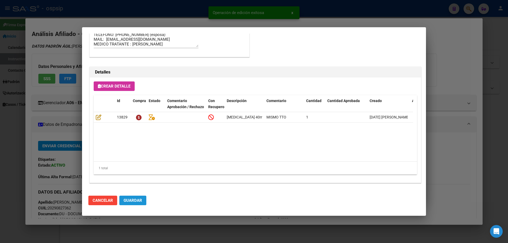
click at [126, 203] on span "Guardar" at bounding box center [133, 200] width 19 height 5
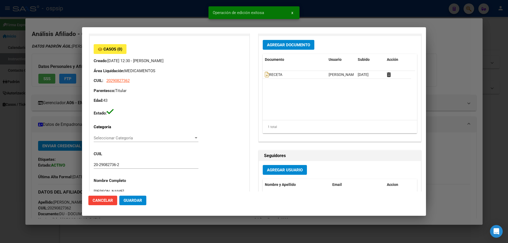
scroll to position [0, 0]
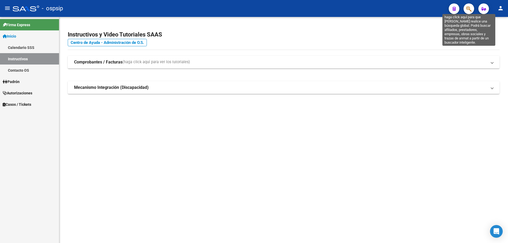
click at [468, 9] on icon "button" at bounding box center [468, 9] width 5 height 6
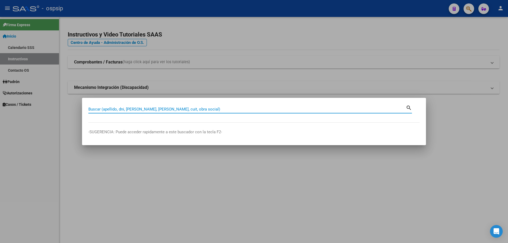
paste input "37992485"
type input "37992485"
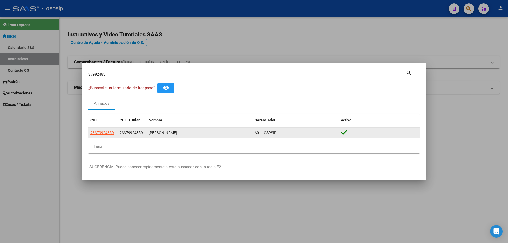
click at [106, 135] on app-link-go-to "23379924859" at bounding box center [101, 133] width 23 height 6
click at [107, 131] on span "23379924859" at bounding box center [101, 133] width 23 height 4
copy span "23379924859"
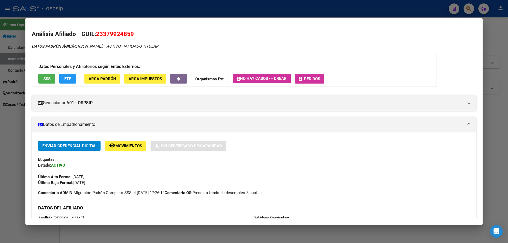
click at [133, 146] on span "Movimientos" at bounding box center [128, 146] width 27 height 5
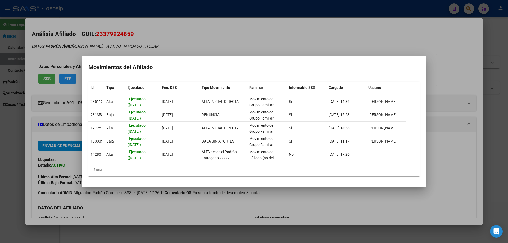
click at [237, 35] on div at bounding box center [254, 121] width 508 height 243
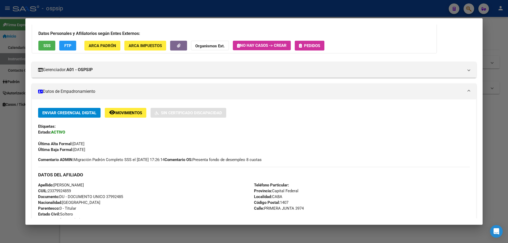
scroll to position [53, 0]
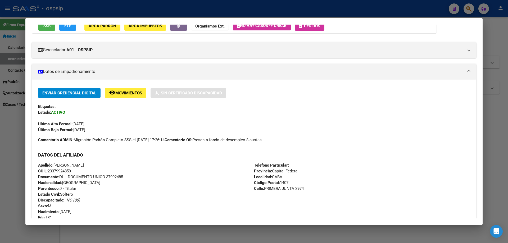
click at [119, 90] on button "remove_red_eye Movimientos" at bounding box center [126, 93] width 42 height 10
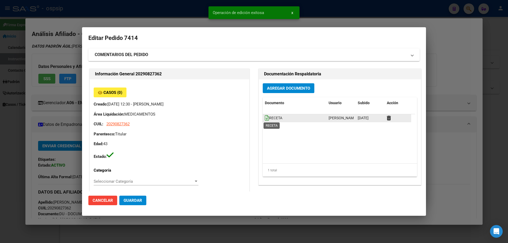
click at [266, 116] on icon at bounding box center [267, 118] width 4 height 6
click at [286, 91] on button "Agregar Documento" at bounding box center [289, 88] width 52 height 10
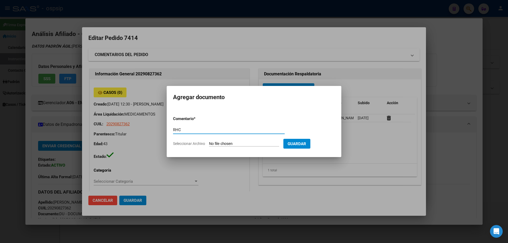
type input "RHC"
click at [224, 144] on input "Seleccionar Archivo" at bounding box center [244, 143] width 70 height 5
type input "C:\fakepath\IMG-20251001-WA0007.jpg"
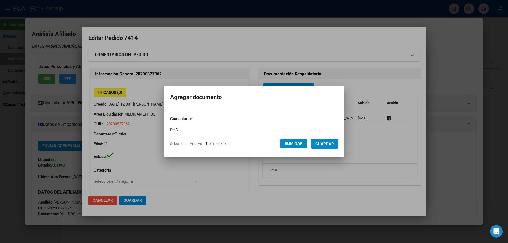
click at [330, 145] on span "Guardar" at bounding box center [324, 143] width 19 height 5
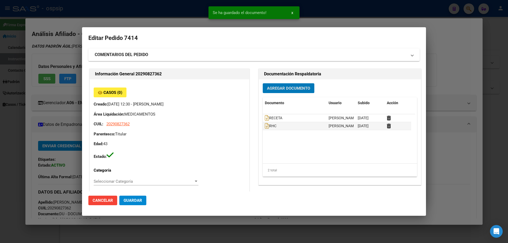
click at [136, 202] on span "Guardar" at bounding box center [133, 200] width 19 height 5
